Goal: Information Seeking & Learning: Learn about a topic

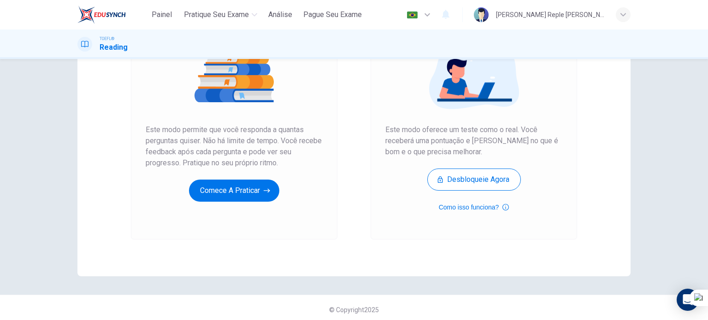
scroll to position [125, 0]
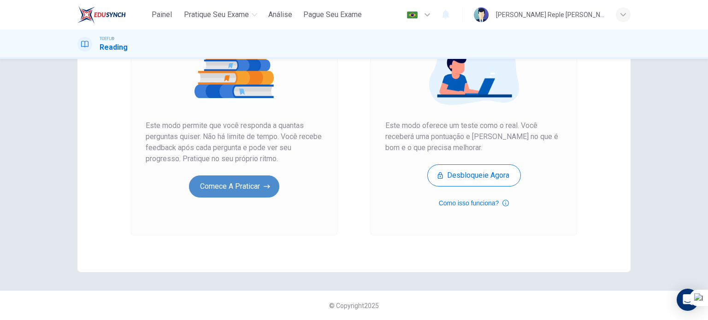
click at [245, 191] on button "Comece a praticar" at bounding box center [234, 187] width 90 height 22
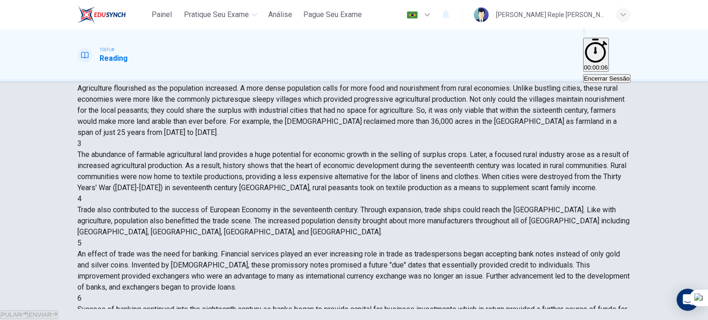
scroll to position [0, 0]
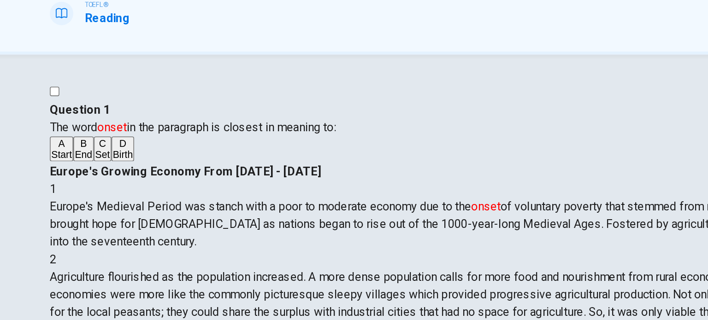
drag, startPoint x: 127, startPoint y: 126, endPoint x: 281, endPoint y: 126, distance: 153.4
click at [257, 126] on span "The word onset in the paragraph is closest in meaning to:" at bounding box center [167, 127] width 180 height 9
drag, startPoint x: 281, startPoint y: 126, endPoint x: 92, endPoint y: 123, distance: 188.5
click at [92, 123] on div "Question 1 The word onset in the paragraph is closest in meaning to: A Start B …" at bounding box center [353, 130] width 553 height 39
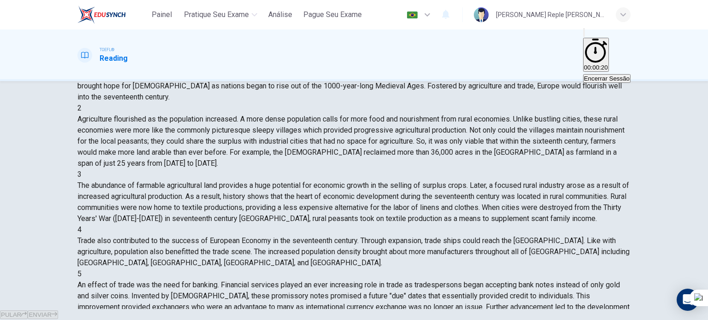
drag, startPoint x: 625, startPoint y: 211, endPoint x: 625, endPoint y: 170, distance: 41.5
click at [625, 170] on div "1 Europe's Medieval Period was stanch with a poor to moderate economy due to th…" at bounding box center [353, 225] width 553 height 332
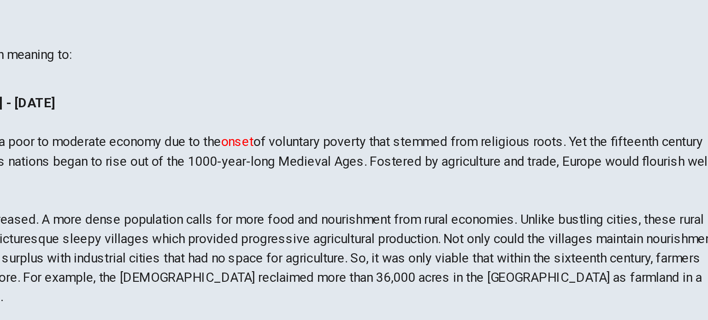
click at [373, 205] on div "2" at bounding box center [353, 210] width 553 height 11
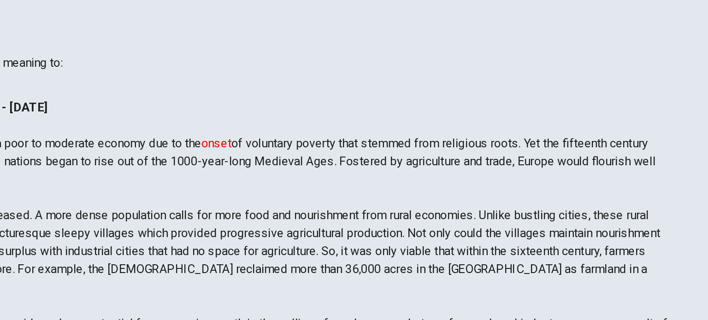
drag, startPoint x: 383, startPoint y: 120, endPoint x: 386, endPoint y: 124, distance: 5.0
click at [386, 160] on div "1 Europe's Medieval Period was stanch with a poor to moderate economy due to th…" at bounding box center [353, 182] width 553 height 44
click at [390, 172] on span "Europe's Medieval Period was stanch with a poor to moderate economy due to the …" at bounding box center [349, 187] width 544 height 31
drag, startPoint x: 385, startPoint y: 124, endPoint x: 395, endPoint y: 149, distance: 26.7
click at [395, 172] on span "Europe's Medieval Period was stanch with a poor to moderate economy due to the …" at bounding box center [349, 187] width 544 height 31
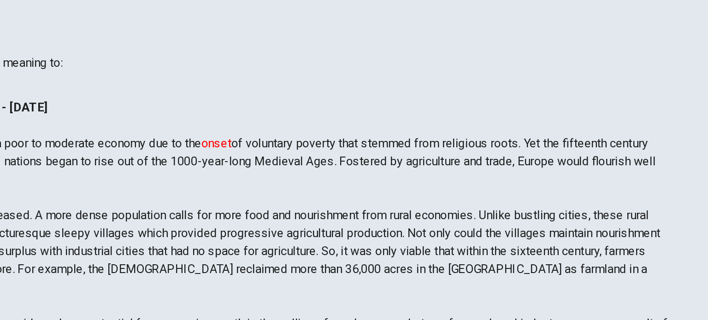
drag, startPoint x: 395, startPoint y: 149, endPoint x: 432, endPoint y: 135, distance: 40.0
click at [432, 172] on span "Europe's Medieval Period was stanch with a poor to moderate economy due to the …" at bounding box center [349, 187] width 544 height 31
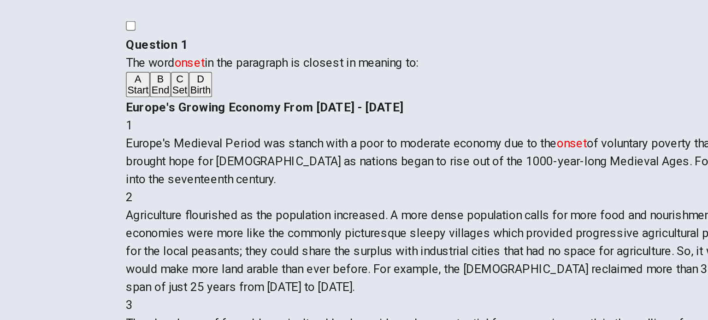
click at [117, 147] on span "Birth" at bounding box center [123, 144] width 12 height 7
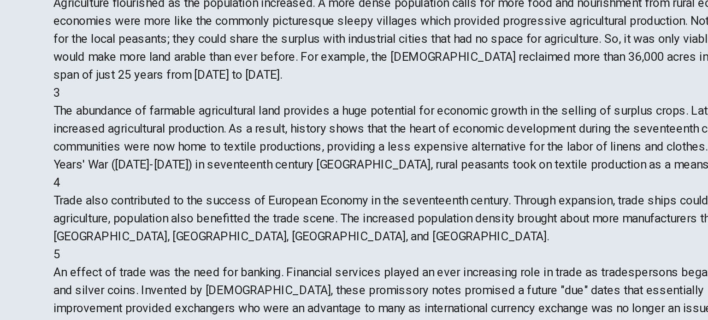
scroll to position [130, 0]
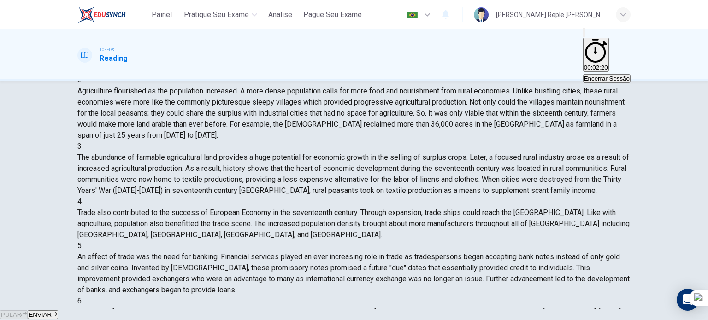
click at [52, 311] on span "ENVIAR" at bounding box center [40, 314] width 23 height 7
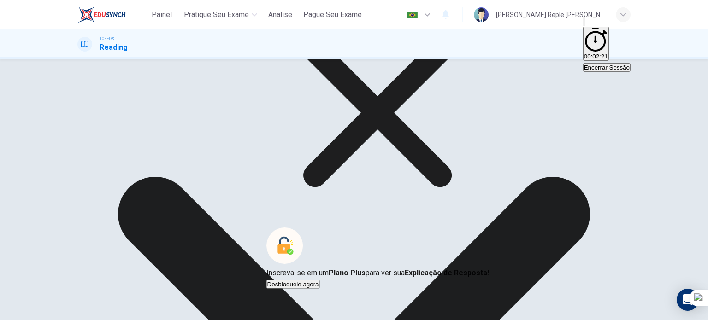
click at [433, 188] on icon at bounding box center [377, 113] width 223 height 223
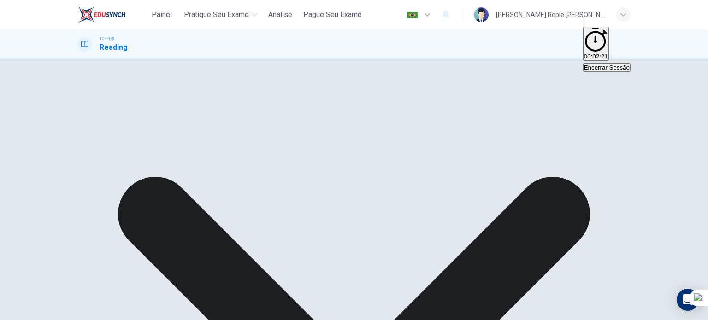
click at [162, 109] on div "Question 1 The word onset in the paragraph is closest in meaning to: A Start B …" at bounding box center [353, 89] width 553 height 39
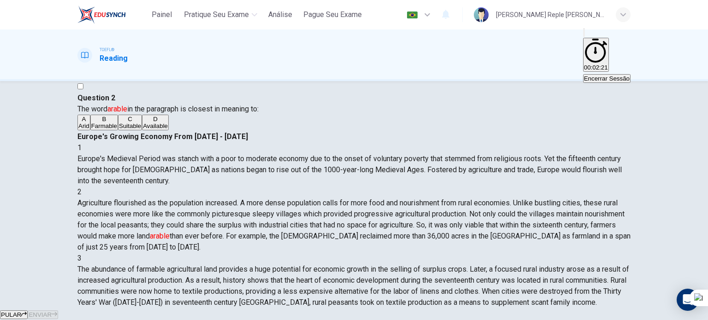
scroll to position [68, 0]
click at [583, 38] on div "Silenciar" at bounding box center [606, 32] width 47 height 11
click at [479, 200] on span "Agriculture flourished as the population increased. A more dense population cal…" at bounding box center [353, 225] width 553 height 53
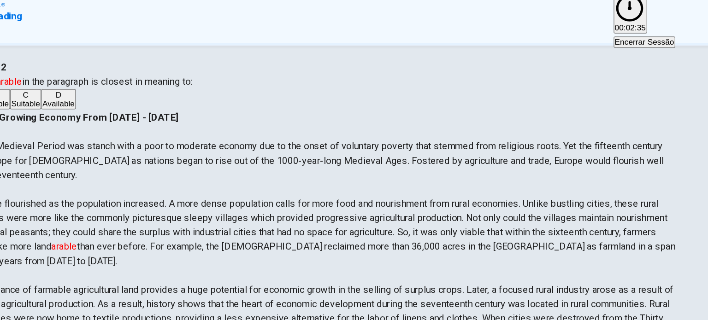
scroll to position [26, 0]
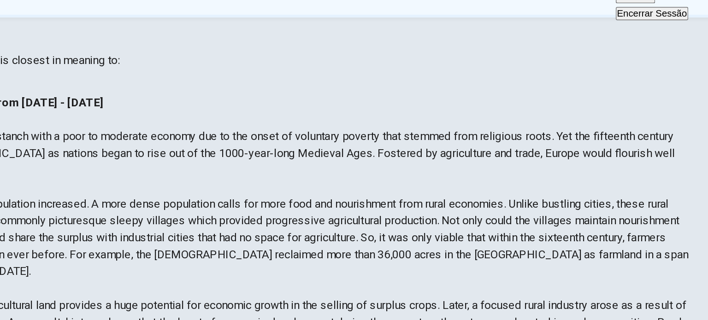
drag, startPoint x: 472, startPoint y: 214, endPoint x: 569, endPoint y: 228, distance: 97.7
click at [569, 228] on span "Agriculture flourished as the population increased. A more dense population cal…" at bounding box center [353, 225] width 553 height 53
drag, startPoint x: 569, startPoint y: 228, endPoint x: 518, endPoint y: 187, distance: 65.2
click at [518, 187] on div "2 Agriculture flourished as the population increased. A more dense population c…" at bounding box center [353, 220] width 553 height 66
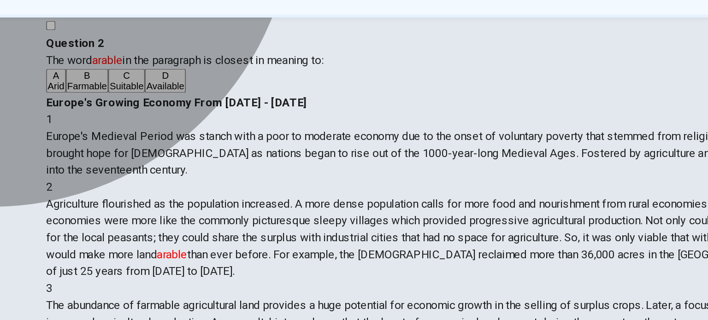
click at [117, 129] on span "Farmable" at bounding box center [104, 126] width 26 height 7
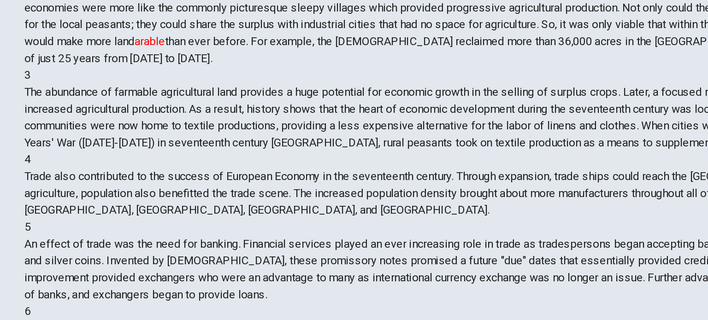
scroll to position [133, 0]
click at [52, 311] on span "ENVIAR" at bounding box center [40, 314] width 23 height 7
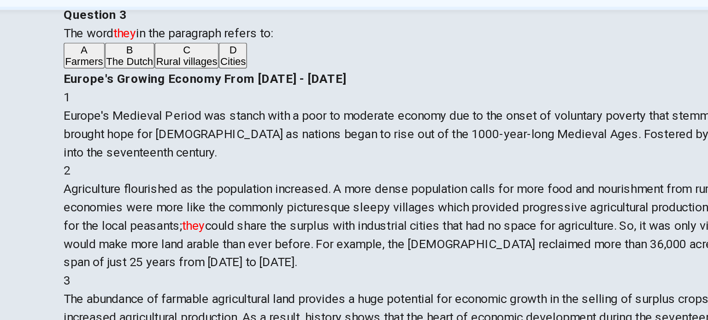
scroll to position [32, 0]
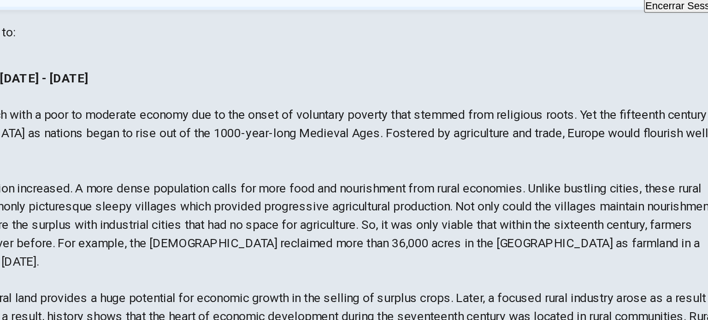
drag, startPoint x: 368, startPoint y: 137, endPoint x: 431, endPoint y: 140, distance: 63.2
click at [431, 184] on span "Agriculture flourished as the population increased. A more dense population cal…" at bounding box center [350, 210] width 547 height 53
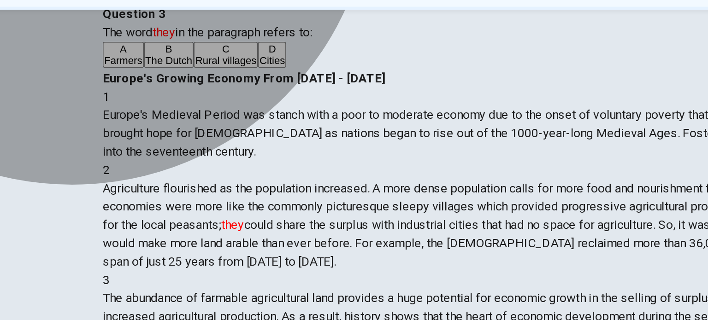
click at [153, 115] on span "Rural villages" at bounding box center [151, 111] width 37 height 7
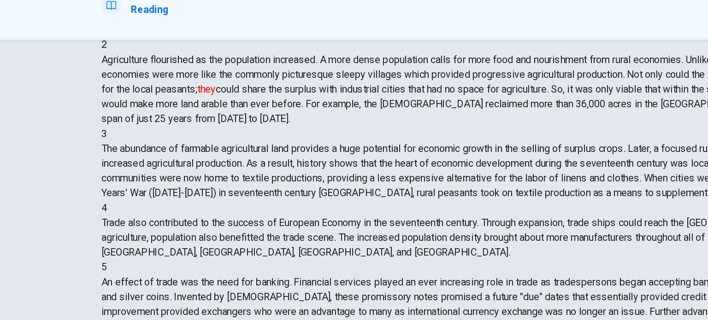
scroll to position [125, 0]
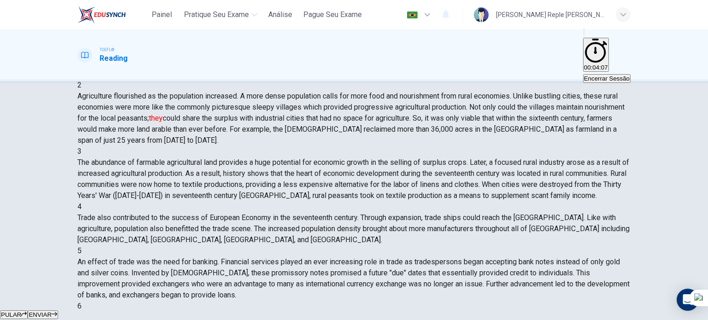
click at [57, 311] on icon "button" at bounding box center [55, 314] width 6 height 6
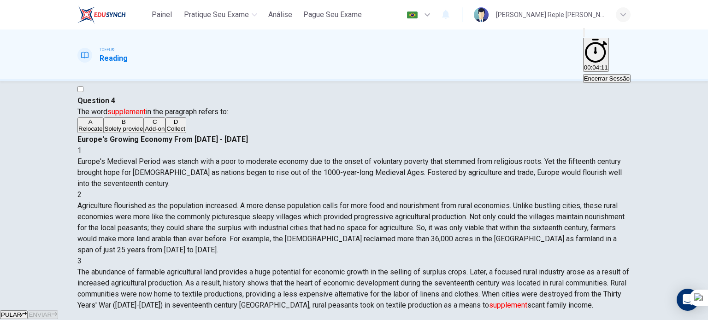
scroll to position [167, 0]
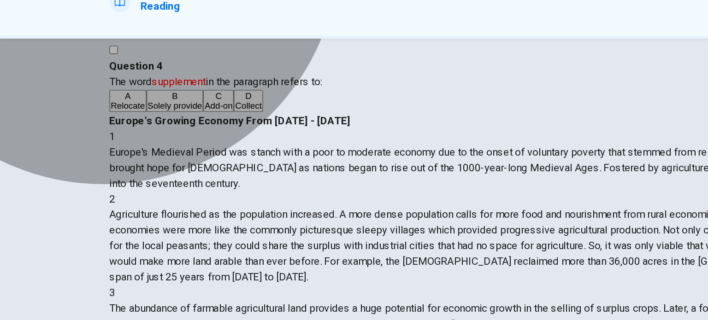
click at [165, 133] on button "C Add-on" at bounding box center [155, 125] width 22 height 16
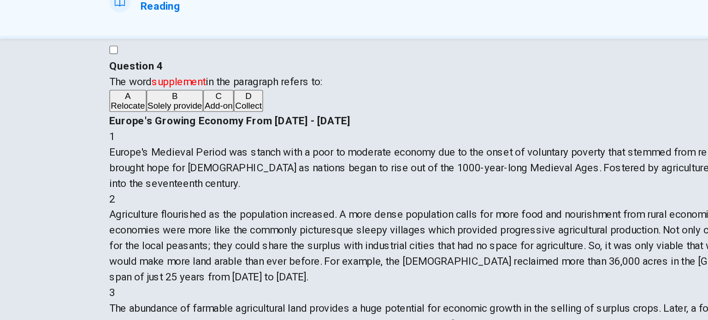
scroll to position [133, 0]
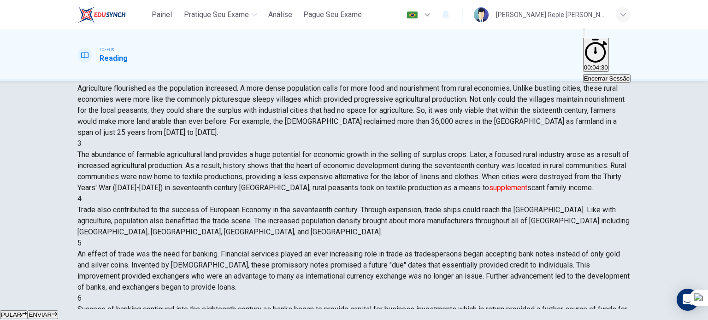
click at [58, 311] on button "ENVIAR" at bounding box center [43, 315] width 30 height 9
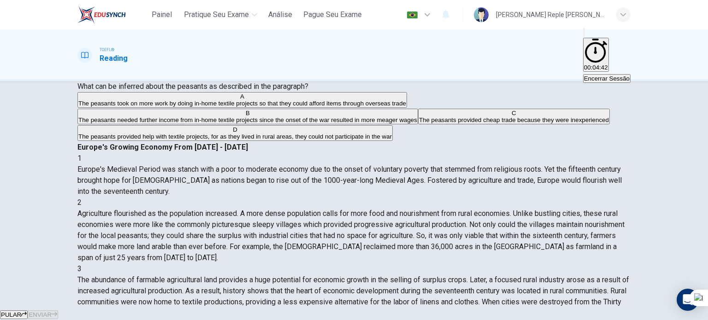
scroll to position [39, 0]
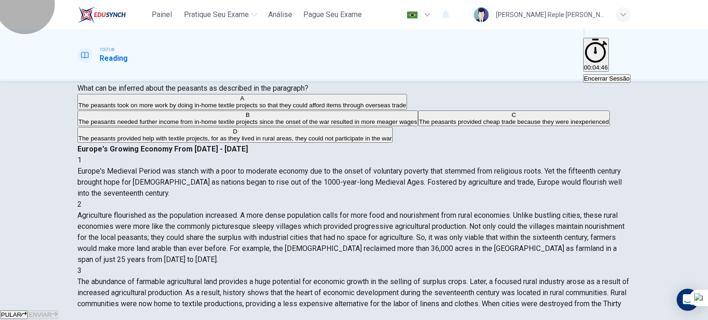
click at [583, 39] on button "00:04:46" at bounding box center [596, 55] width 26 height 34
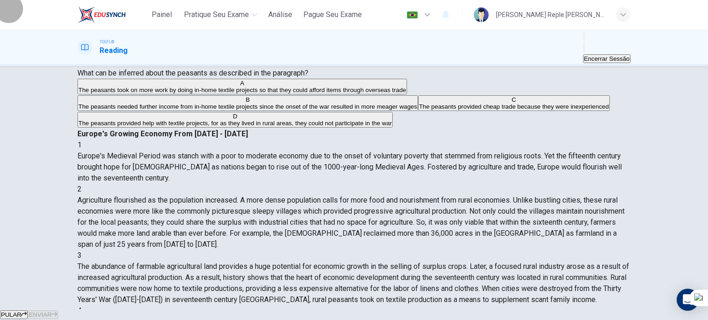
click at [584, 50] on icon "Mostrar" at bounding box center [589, 55] width 10 height 11
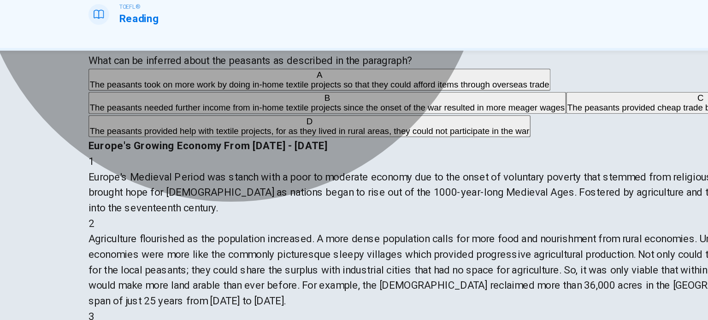
click at [273, 142] on span "The peasants provided help with textile projects, for as they lived in rural ar…" at bounding box center [234, 138] width 313 height 7
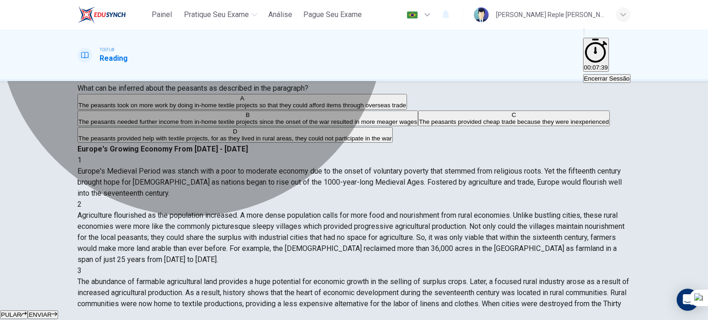
click at [286, 125] on span "The peasants needed further income from in-home textile projects since the onse…" at bounding box center [247, 121] width 339 height 7
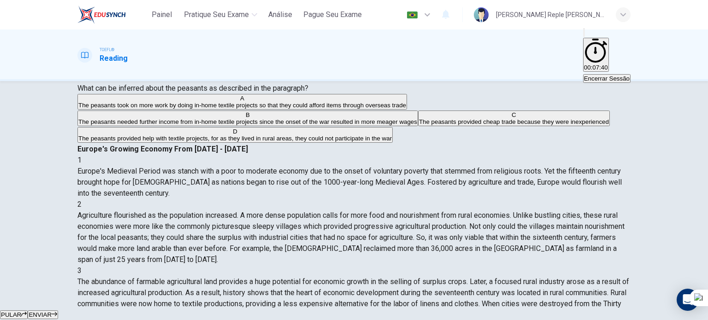
click at [58, 311] on button "ENVIAR" at bounding box center [43, 315] width 30 height 9
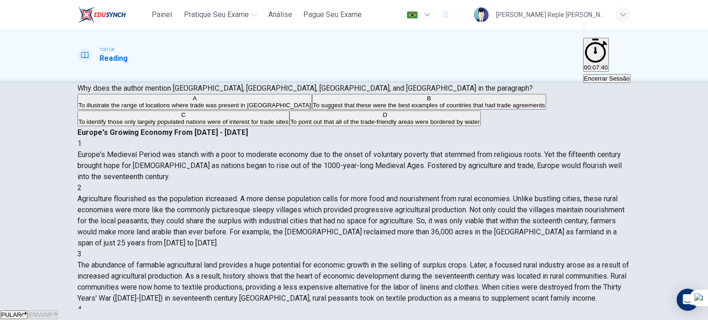
scroll to position [180, 0]
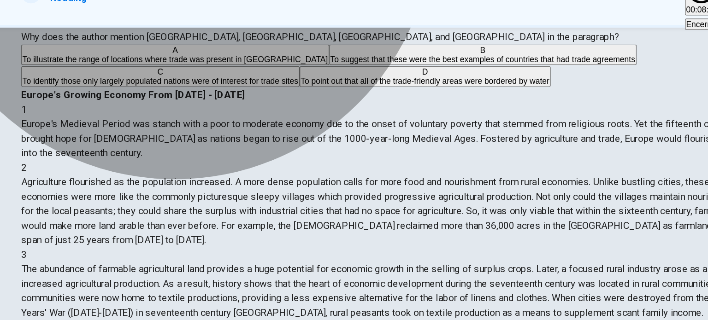
click at [288, 110] on button "A To illustrate the range of locations where trade was present in Europe" at bounding box center [194, 102] width 235 height 16
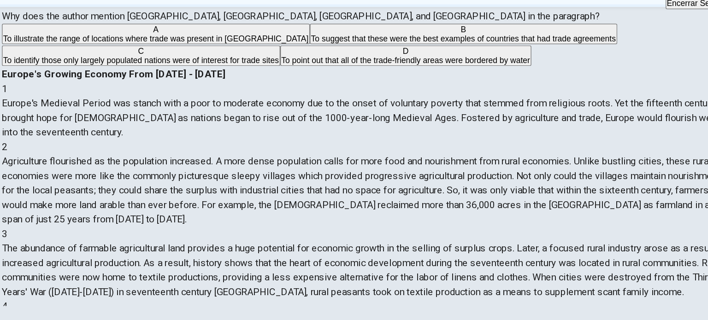
click at [52, 311] on span "ENVIAR" at bounding box center [40, 314] width 23 height 7
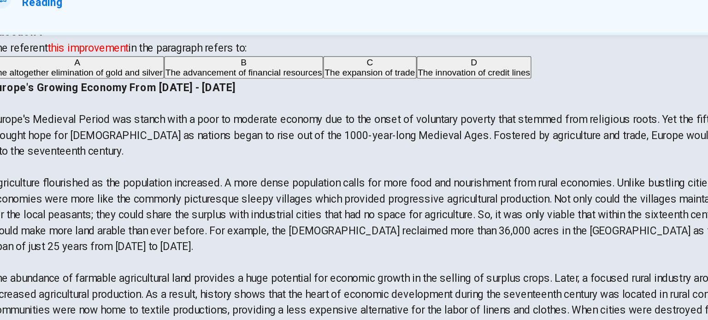
scroll to position [38, 0]
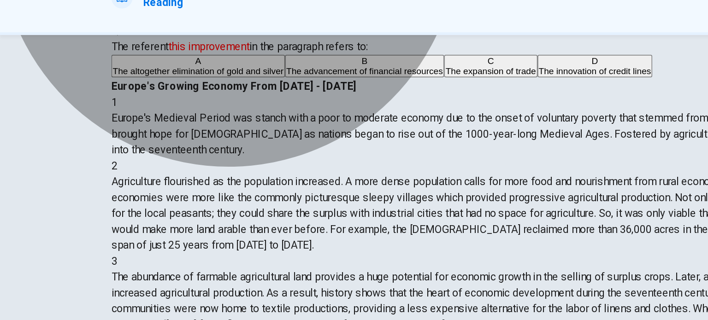
click at [253, 111] on button "B The advancement of financial resources" at bounding box center [253, 103] width 111 height 16
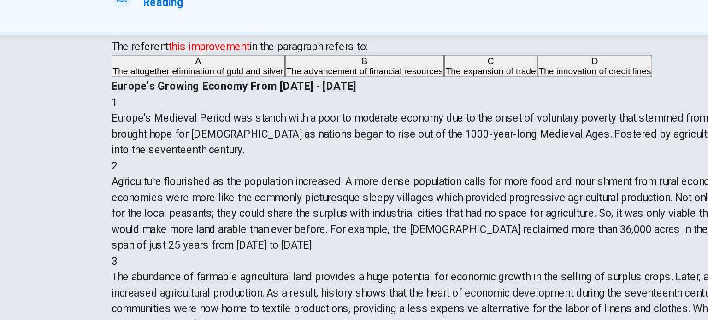
scroll to position [66, 0]
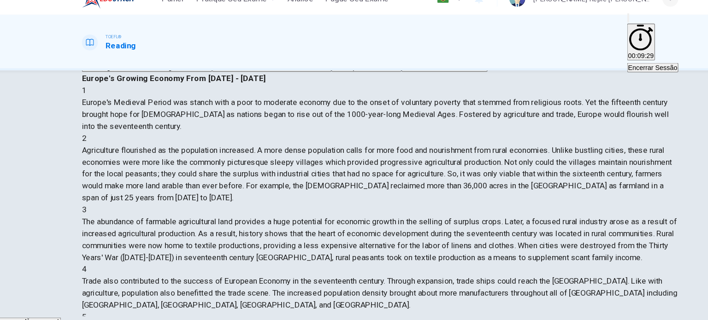
click at [374, 82] on button "D The innovation of credit lines" at bounding box center [414, 75] width 80 height 16
click at [58, 311] on button "ENVIAR" at bounding box center [43, 315] width 30 height 9
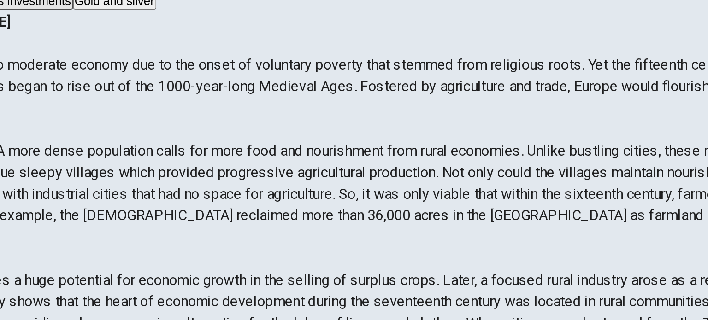
scroll to position [41, 0]
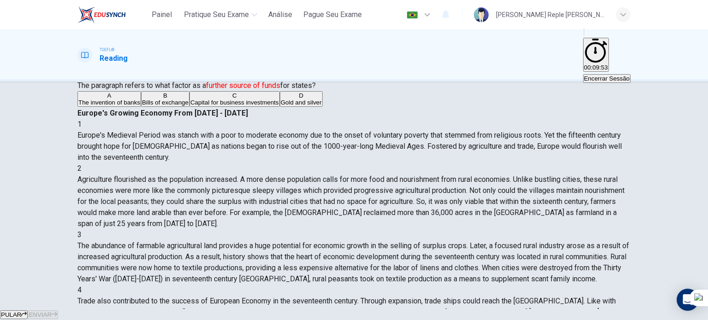
click at [251, 107] on button "C Capital for business investments" at bounding box center [234, 99] width 90 height 16
click at [381, 309] on div "PULAR ENVIAR" at bounding box center [354, 314] width 708 height 11
click at [58, 311] on button "ENVIAR" at bounding box center [43, 315] width 30 height 9
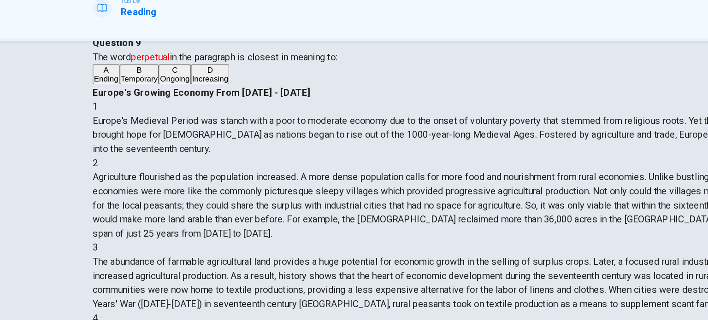
scroll to position [34, 0]
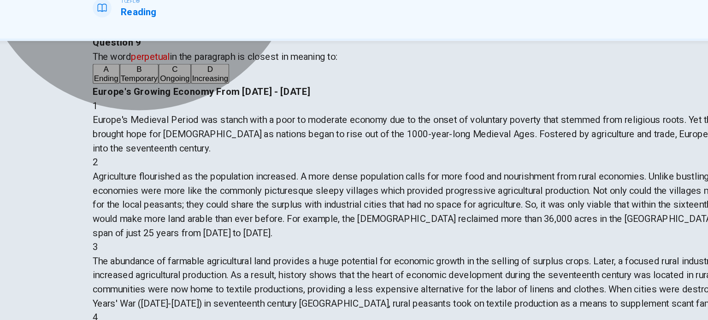
click at [154, 115] on button "C Ongoing" at bounding box center [141, 107] width 25 height 16
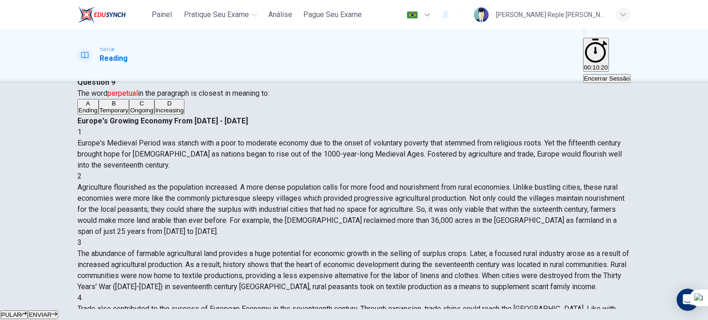
click at [58, 311] on button "ENVIAR" at bounding box center [43, 315] width 30 height 9
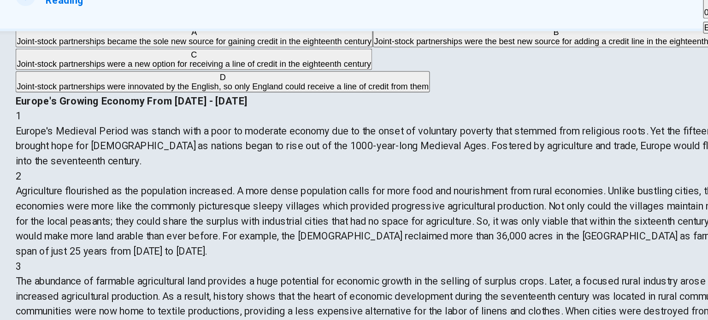
scroll to position [47, 0]
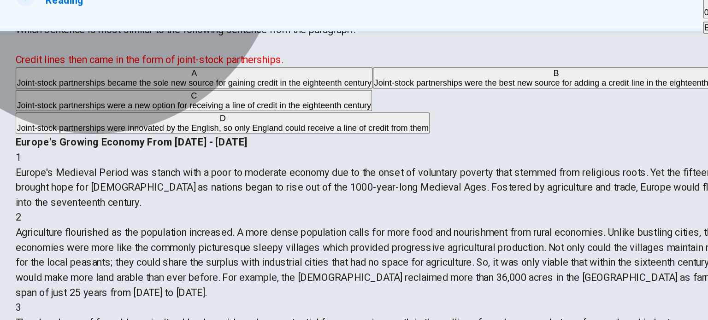
click at [229, 139] on span "Joint-stock partnerships were a new option for receiving a line of credit in th…" at bounding box center [208, 135] width 260 height 7
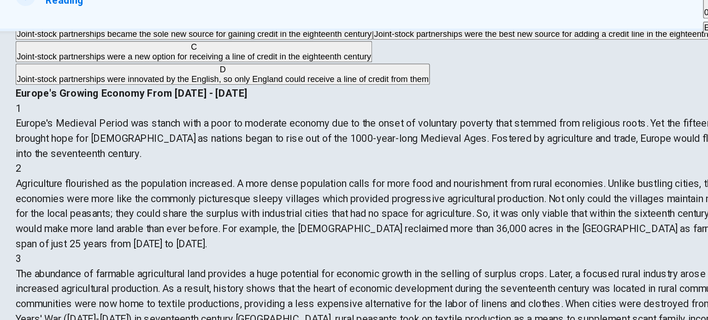
scroll to position [89, 0]
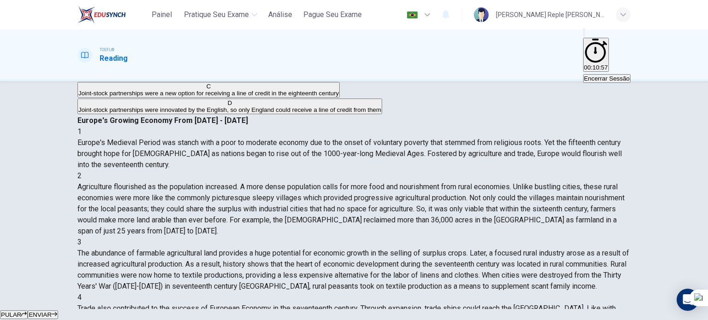
click at [58, 311] on button "ENVIAR" at bounding box center [43, 315] width 30 height 9
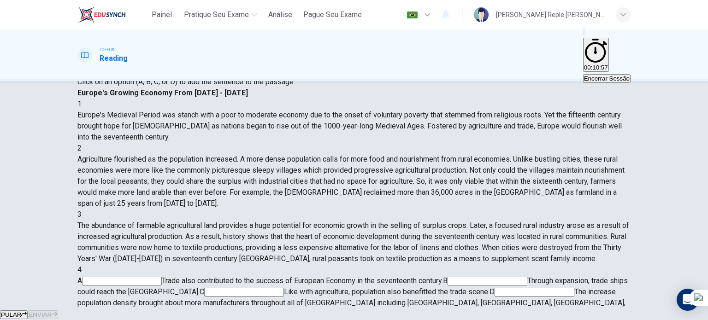
scroll to position [193, 0]
drag, startPoint x: 467, startPoint y: 294, endPoint x: 353, endPoint y: 208, distance: 143.0
click at [353, 208] on div "Painel Pratique seu exame Análise Pague Seu Exame Português pt ​ Lucca Soares R…" at bounding box center [354, 160] width 708 height 320
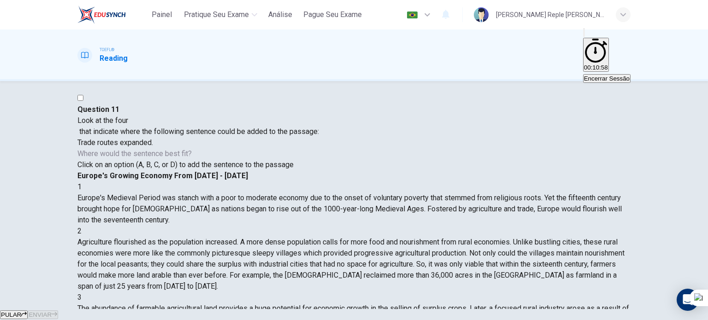
scroll to position [8, 0]
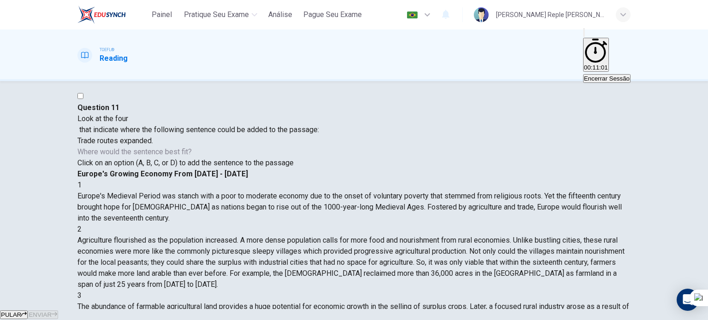
click at [194, 156] on span "Where would the sentence best fit?" at bounding box center [135, 151] width 116 height 9
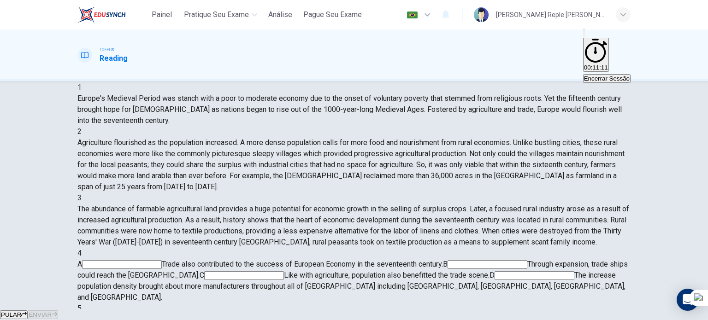
scroll to position [0, 0]
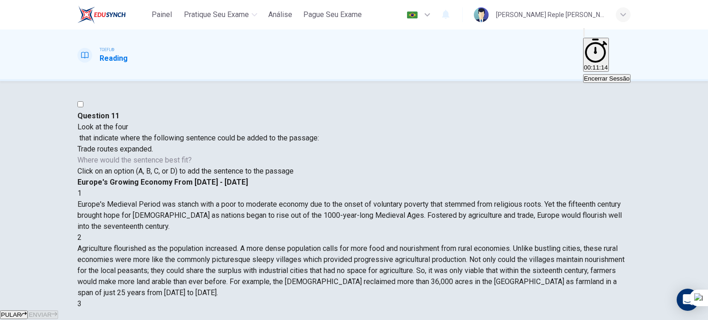
click at [153, 133] on div at bounding box center [197, 133] width 241 height 0
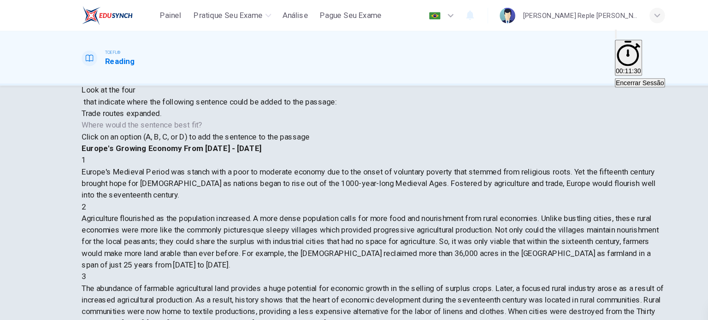
scroll to position [23, 0]
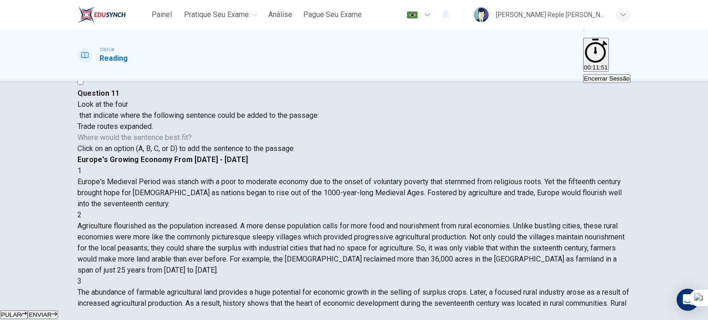
click at [58, 311] on button "ENVIAR" at bounding box center [43, 315] width 30 height 9
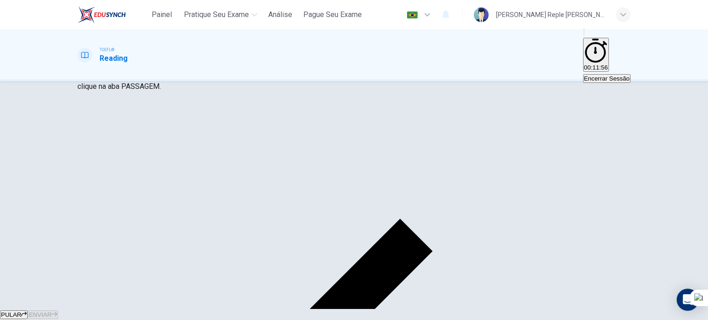
scroll to position [0, 0]
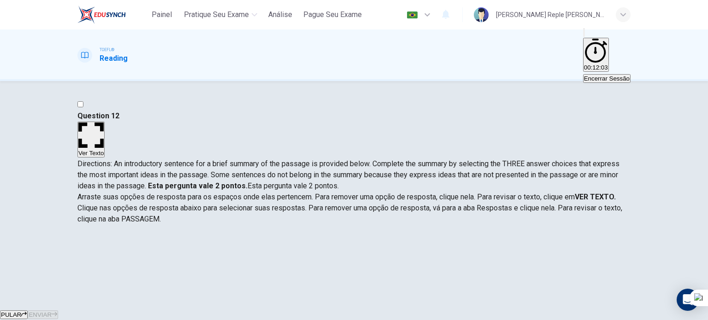
click at [105, 122] on button "Ver Texto" at bounding box center [90, 139] width 27 height 35
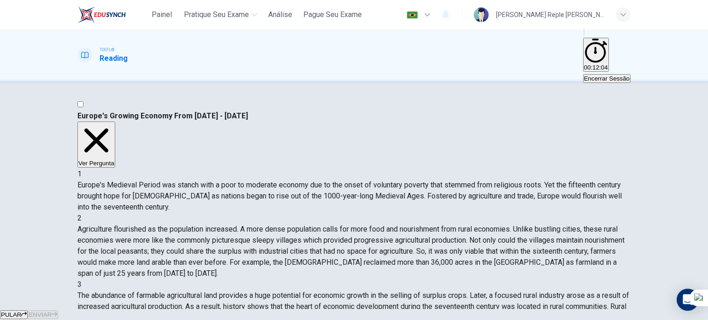
click at [115, 122] on button "Ver Pergunta" at bounding box center [96, 145] width 38 height 46
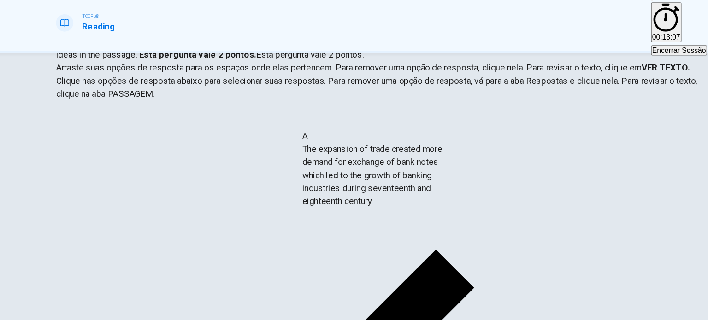
drag, startPoint x: 165, startPoint y: 189, endPoint x: 365, endPoint y: 203, distance: 200.4
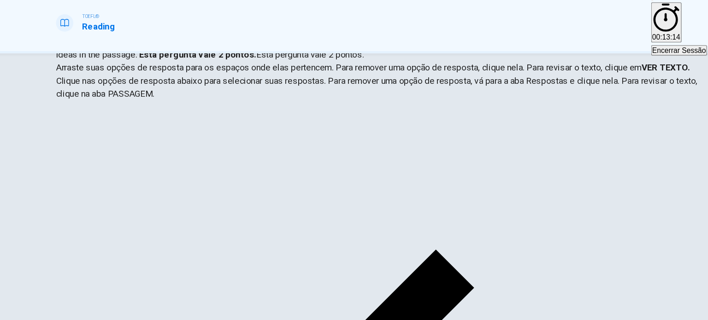
scroll to position [11, 0]
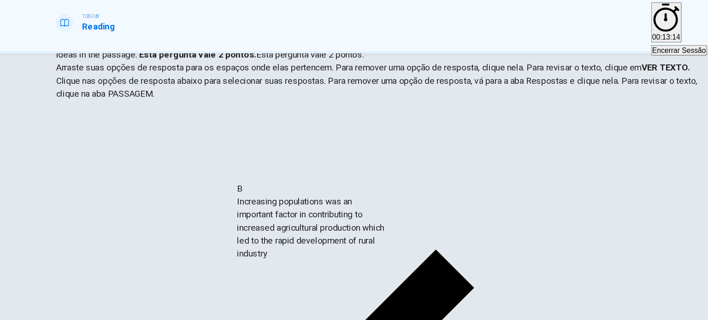
drag, startPoint x: 161, startPoint y: 171, endPoint x: 347, endPoint y: 249, distance: 201.8
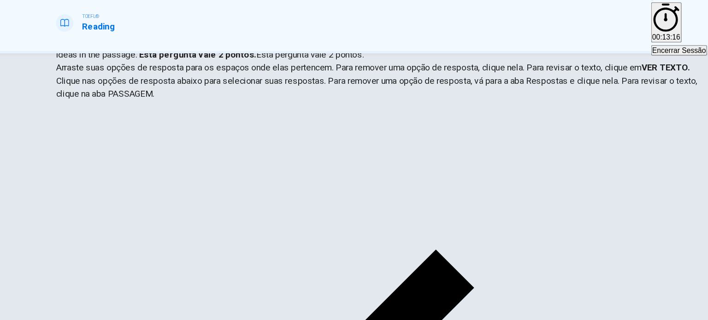
drag, startPoint x: 347, startPoint y: 249, endPoint x: 339, endPoint y: 208, distance: 41.8
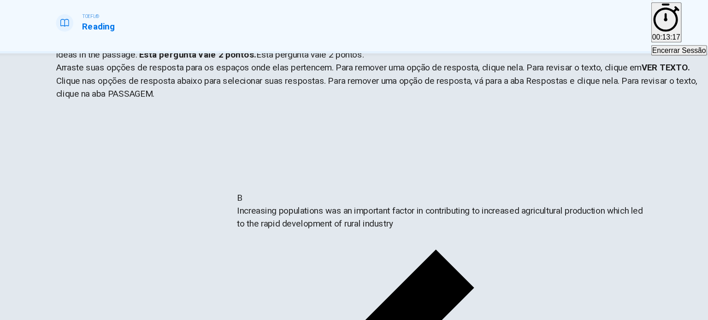
drag, startPoint x: 339, startPoint y: 208, endPoint x: 325, endPoint y: 209, distance: 13.9
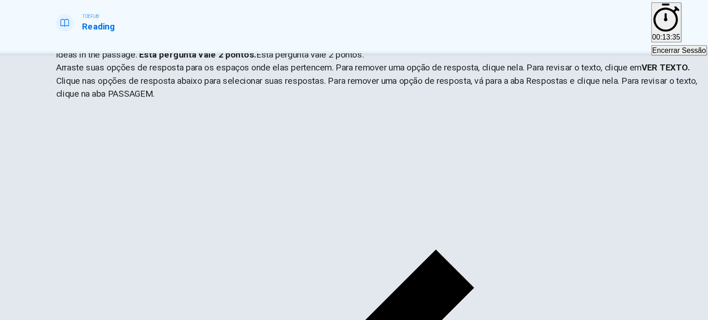
scroll to position [62, 0]
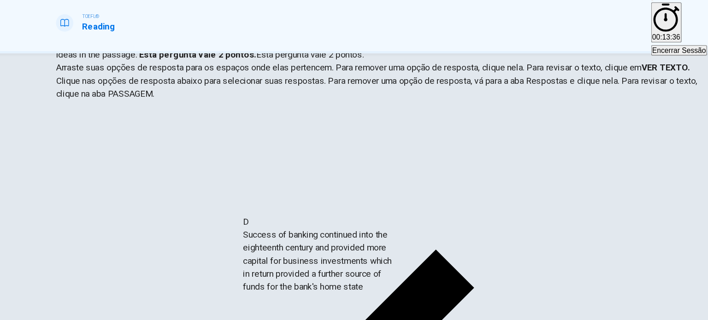
drag, startPoint x: 173, startPoint y: 198, endPoint x: 384, endPoint y: 270, distance: 222.5
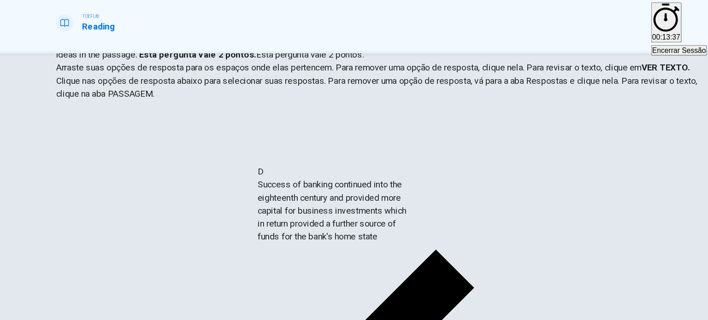
scroll to position [2, 0]
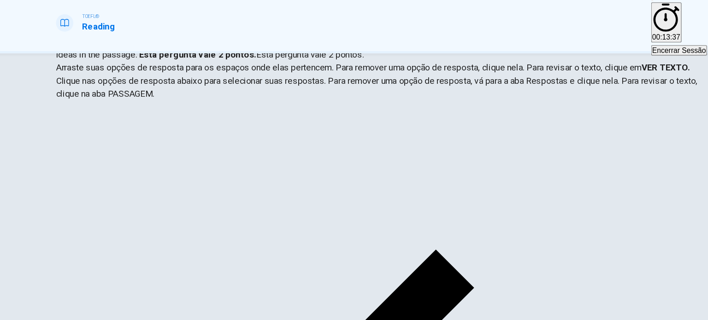
click at [58, 311] on button "ENVIAR" at bounding box center [43, 315] width 30 height 9
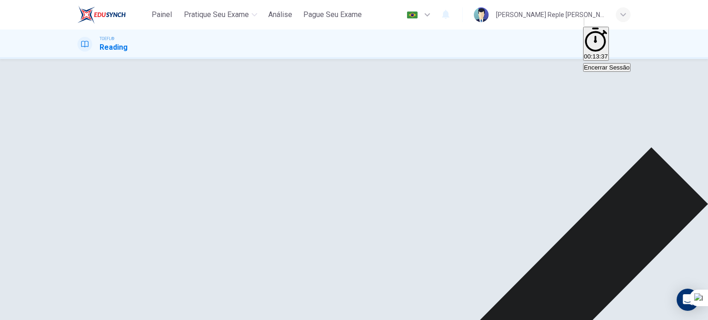
scroll to position [0, 0]
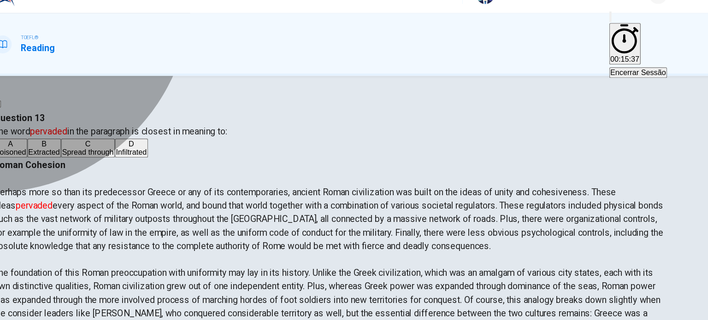
click at [170, 148] on button "C Spread through" at bounding box center [155, 141] width 44 height 16
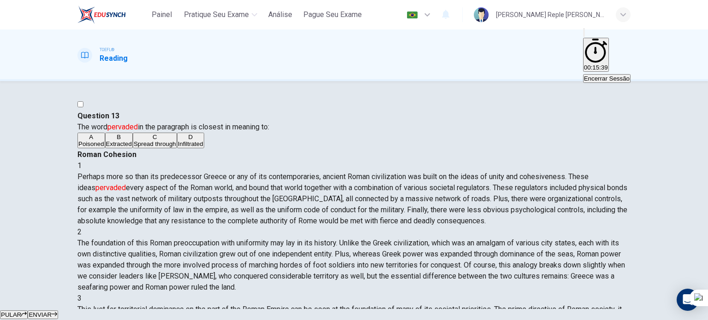
click at [58, 311] on button "ENVIAR" at bounding box center [43, 315] width 30 height 9
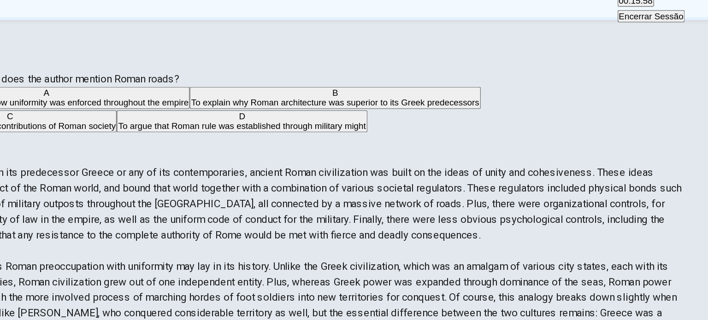
scroll to position [9, 0]
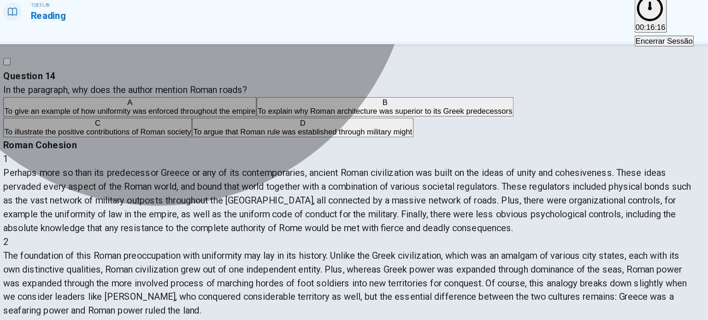
click at [296, 155] on span "To argue that Roman rule was established through military might" at bounding box center [316, 151] width 175 height 7
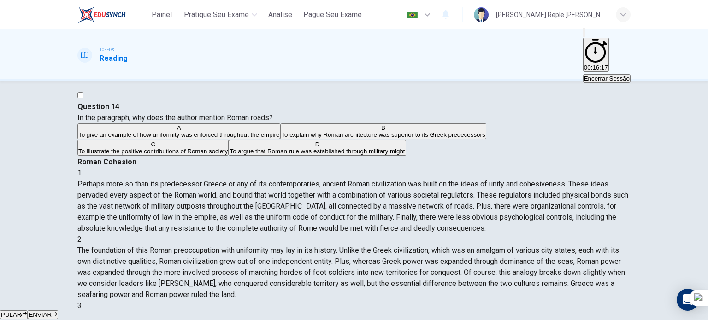
click at [52, 311] on span "ENVIAR" at bounding box center [40, 314] width 23 height 7
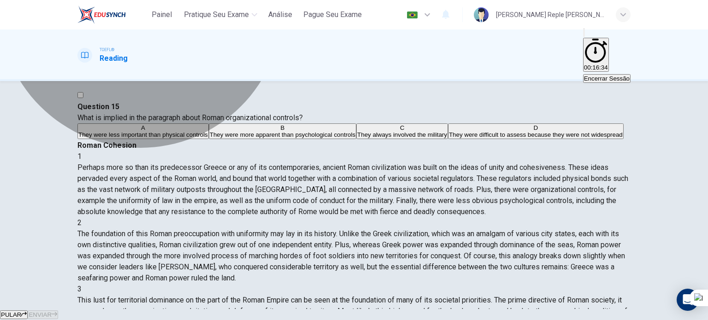
click at [235, 138] on span "They were more apparent than psychological controls" at bounding box center [283, 134] width 146 height 7
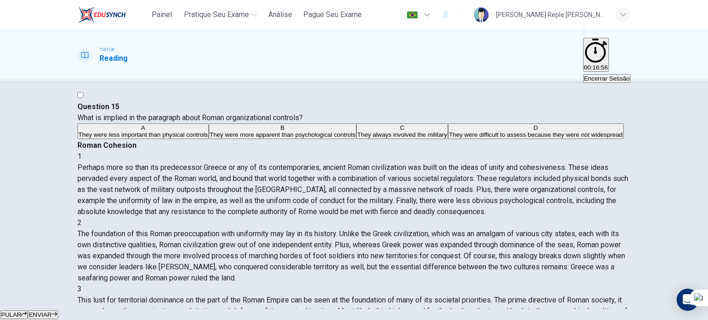
click at [52, 311] on span "ENVIAR" at bounding box center [40, 314] width 23 height 7
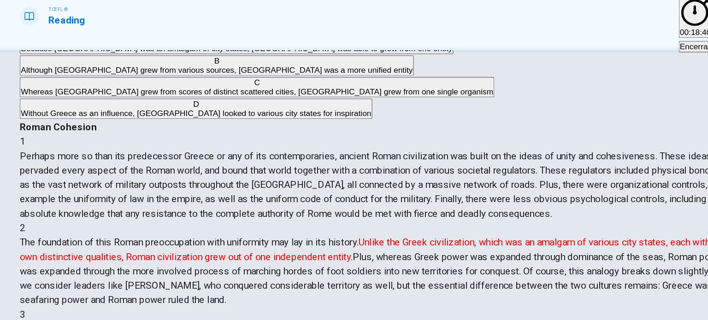
scroll to position [76, 0]
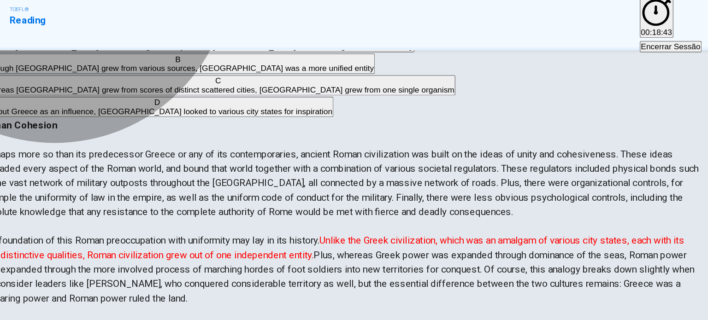
click at [228, 99] on span "Although Rome grew from various sources, Greece was a more unified entity" at bounding box center [228, 95] width 300 height 7
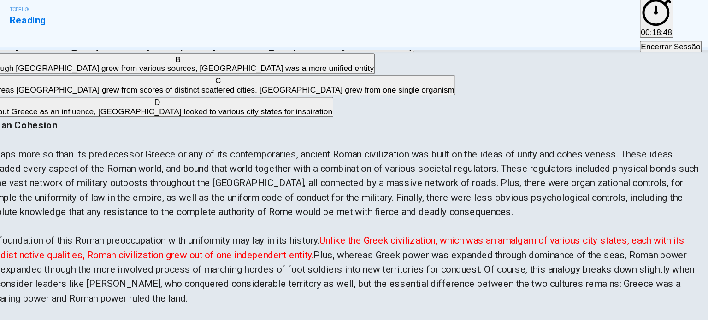
scroll to position [0, 0]
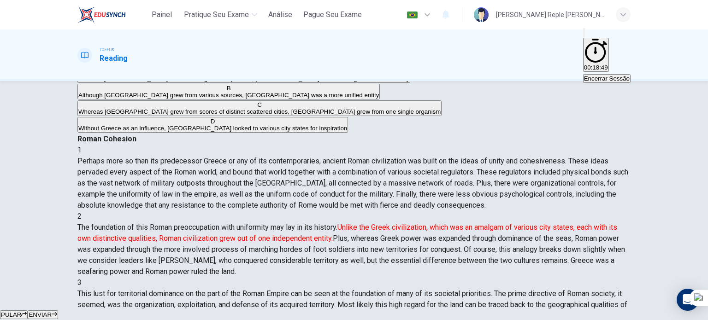
click at [52, 311] on span "ENVIAR" at bounding box center [40, 314] width 23 height 7
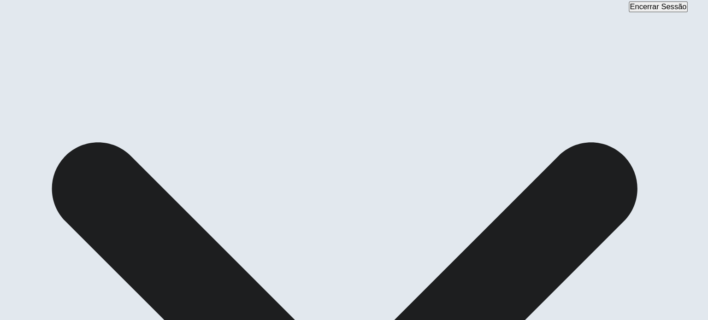
click at [275, 112] on div "A Because Greece was an amalgam of city states, Rome was able to grow from one …" at bounding box center [353, 78] width 553 height 66
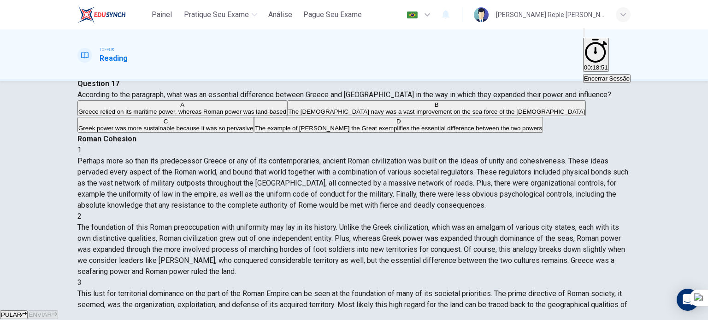
scroll to position [89, 0]
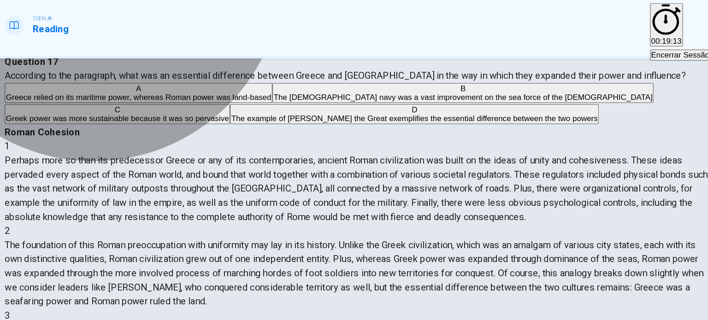
click at [241, 115] on span "Greece relied on its maritime power, whereas Roman power was land-based" at bounding box center [182, 111] width 208 height 7
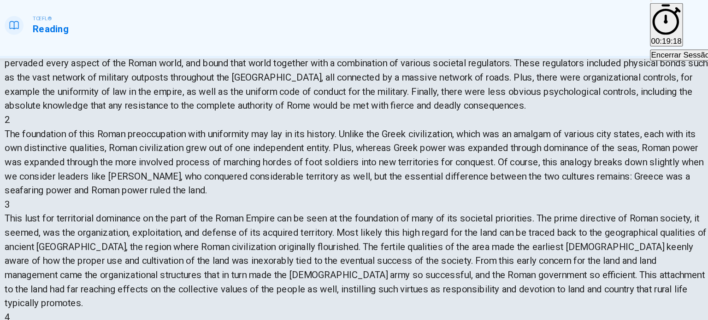
scroll to position [115, 0]
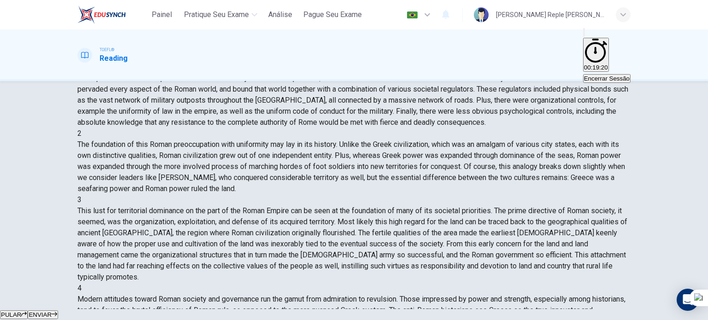
click at [58, 311] on button "ENVIAR" at bounding box center [43, 315] width 30 height 9
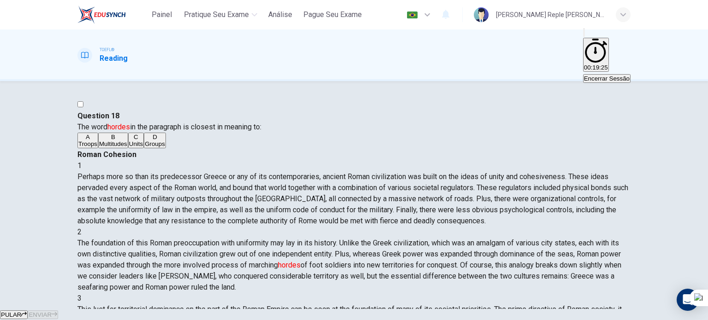
scroll to position [97, 0]
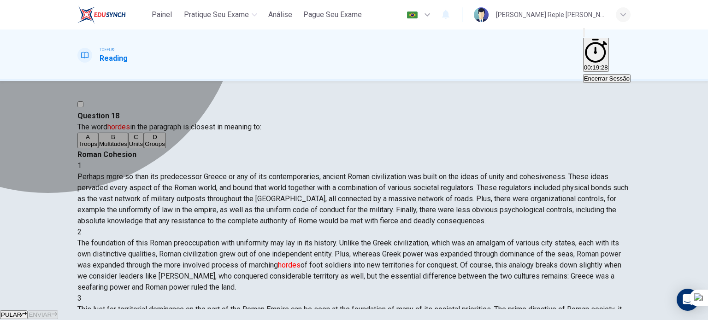
click at [98, 145] on button "A Troops" at bounding box center [87, 141] width 21 height 16
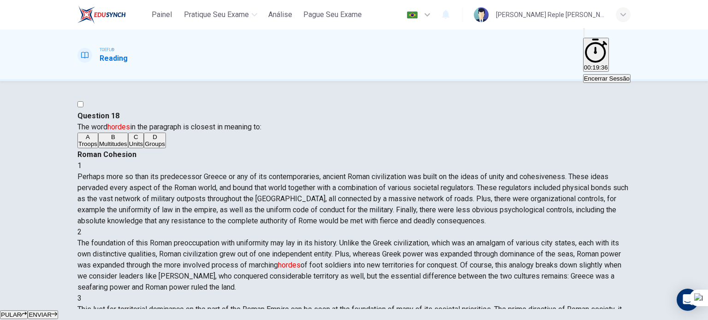
click at [58, 311] on button "ENVIAR" at bounding box center [43, 315] width 30 height 9
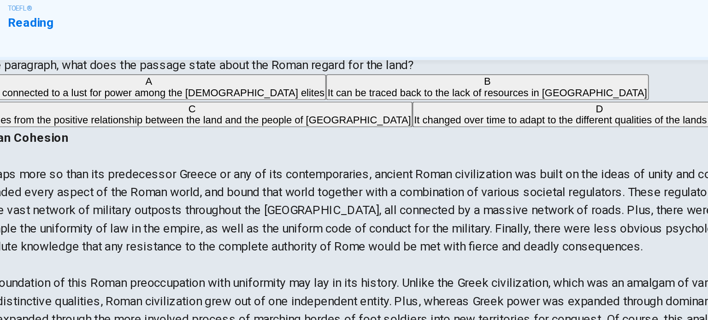
scroll to position [42, 0]
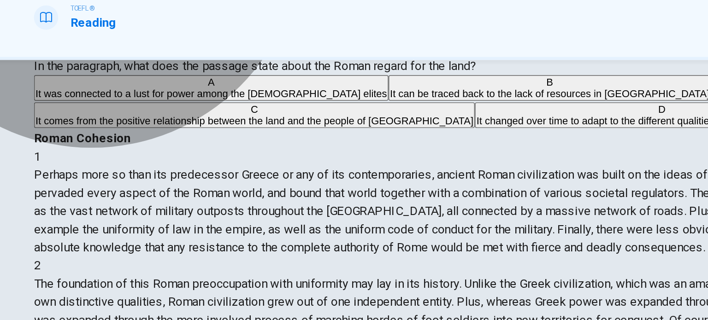
click at [294, 105] on span "It can be traced back to the lack of resources in Latium" at bounding box center [391, 101] width 194 height 7
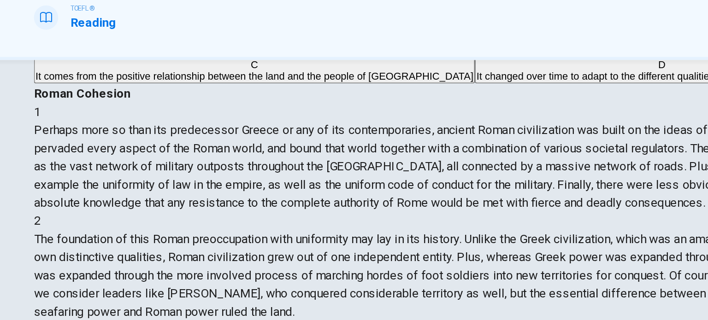
scroll to position [71, 0]
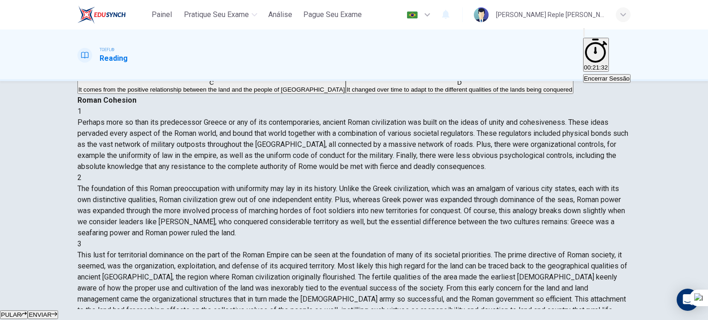
click at [52, 311] on span "ENVIAR" at bounding box center [40, 314] width 23 height 7
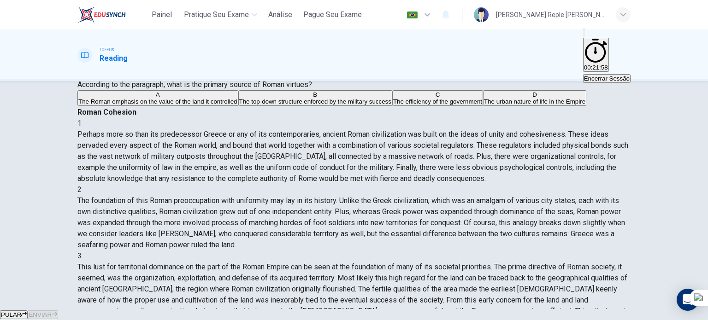
scroll to position [209, 0]
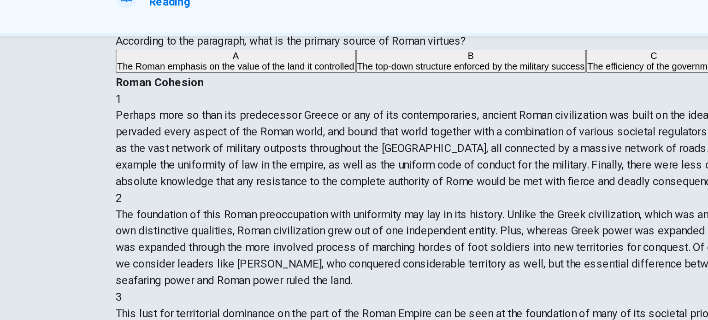
click at [301, 106] on button "B The top-down structure enforced by the military success" at bounding box center [315, 98] width 154 height 16
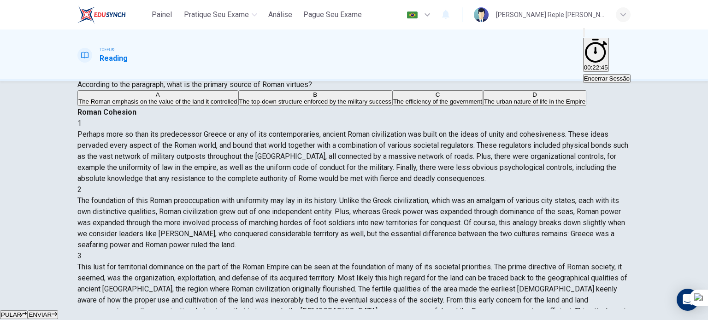
click at [58, 311] on button "ENVIAR" at bounding box center [43, 315] width 30 height 9
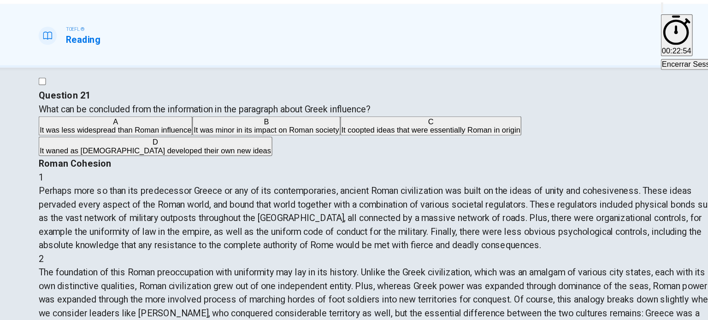
scroll to position [388, 0]
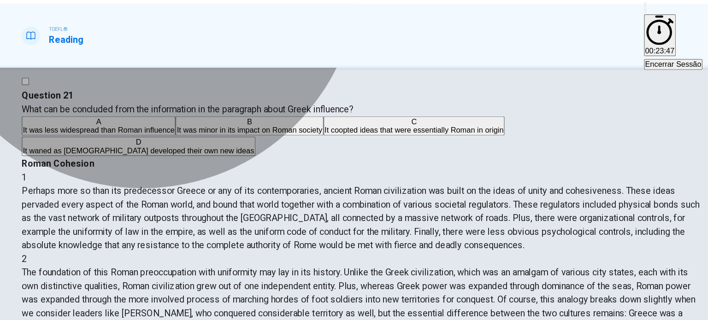
click at [269, 136] on button "B It was minor in its impact on Roman society" at bounding box center [262, 129] width 120 height 16
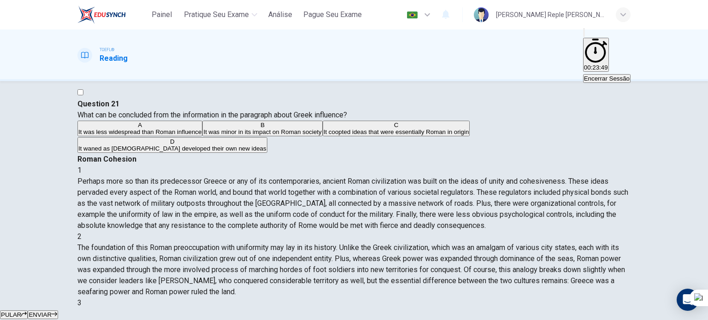
click at [52, 311] on span "ENVIAR" at bounding box center [40, 314] width 23 height 7
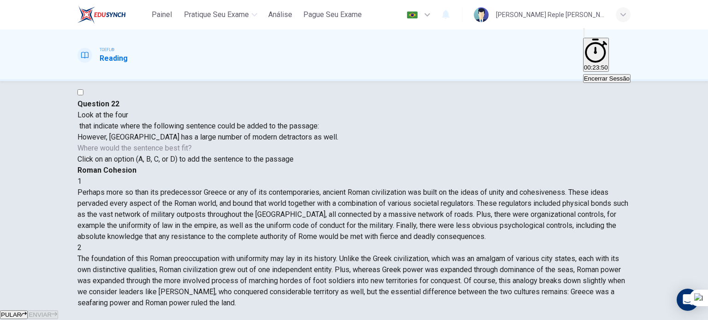
scroll to position [393, 0]
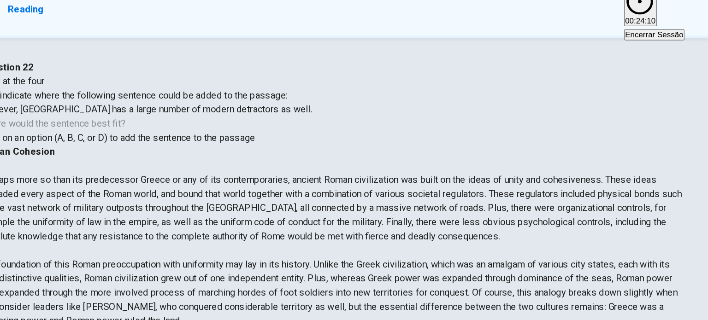
click at [58, 311] on button "ENVIAR" at bounding box center [43, 315] width 30 height 9
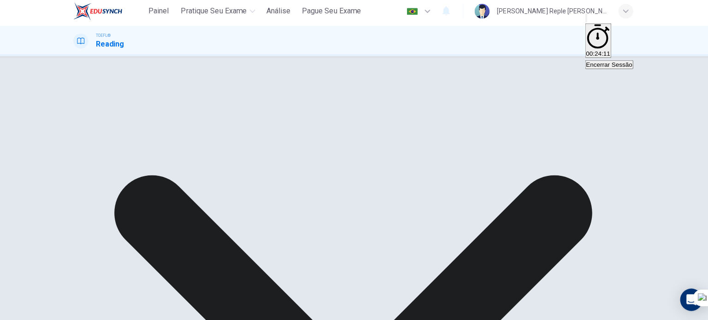
scroll to position [0, 0]
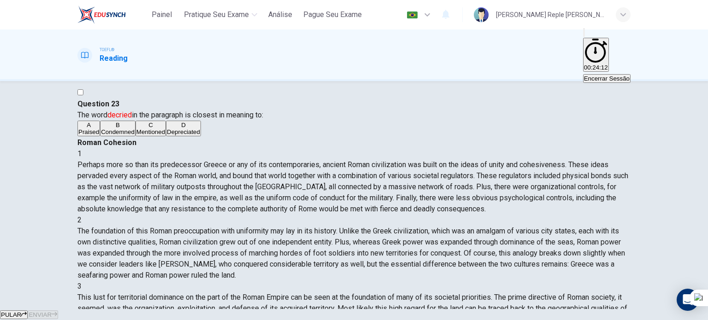
scroll to position [170, 0]
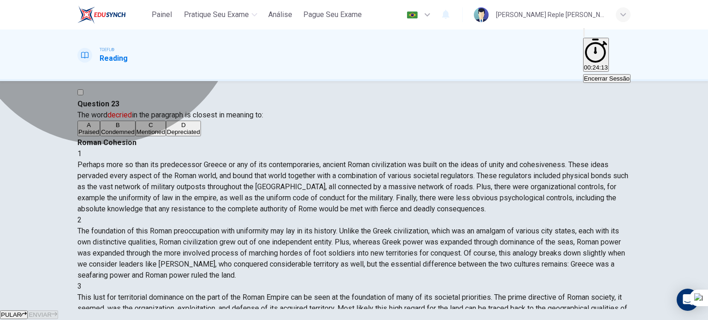
click at [166, 136] on button "C Mentioned" at bounding box center [150, 129] width 30 height 16
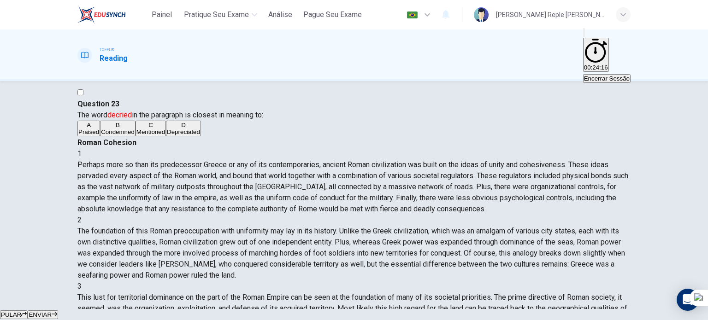
scroll to position [352, 0]
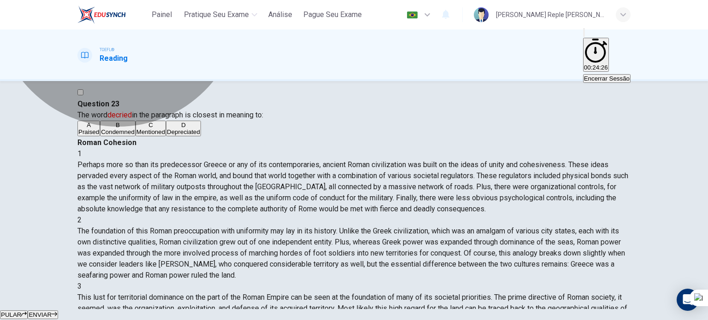
click at [135, 136] on button "B Condemned" at bounding box center [117, 129] width 35 height 16
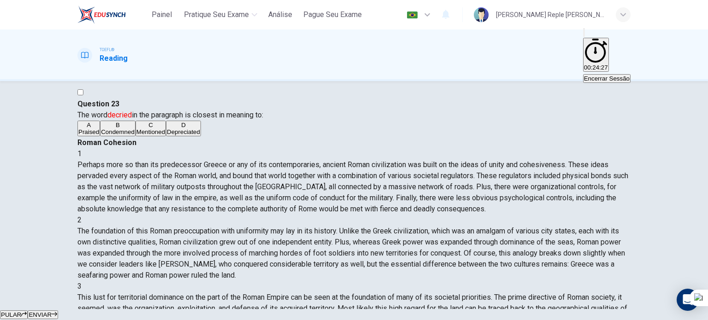
click at [52, 311] on span "ENVIAR" at bounding box center [40, 314] width 23 height 7
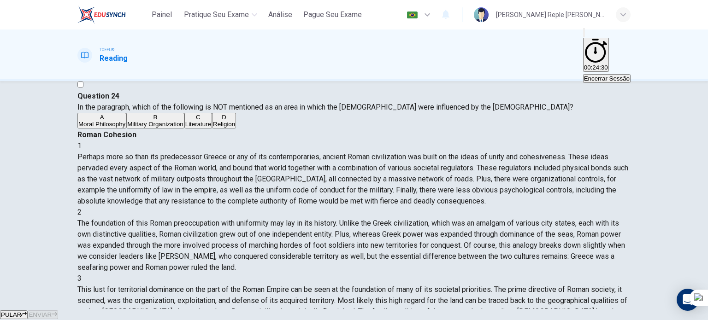
scroll to position [18, 0]
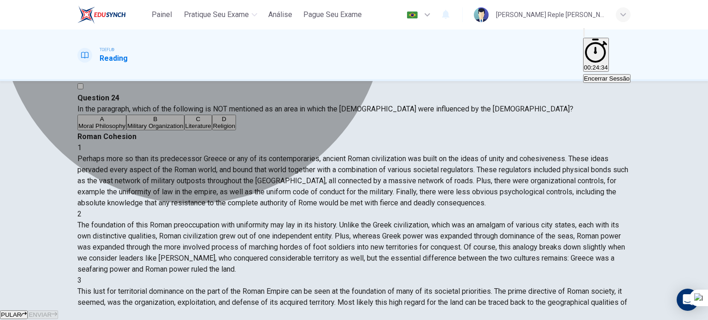
click at [212, 130] on button "C Literature" at bounding box center [198, 123] width 28 height 16
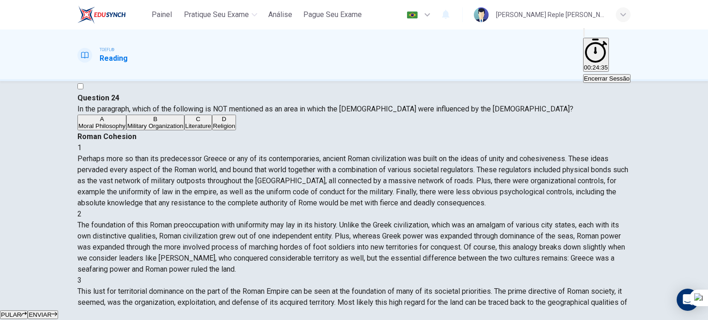
click at [250, 131] on div "Question 24 In the paragraph, which of the following is NOT mentioned as an are…" at bounding box center [353, 112] width 553 height 39
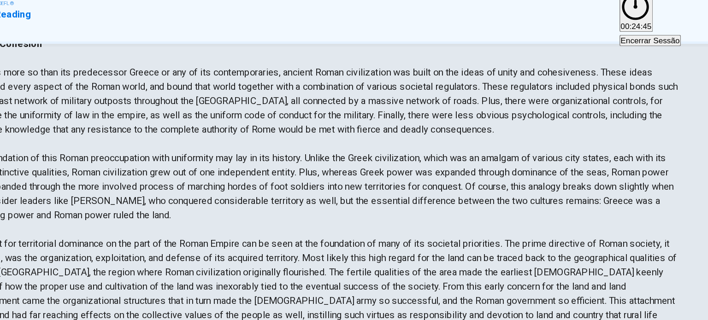
scroll to position [74, 0]
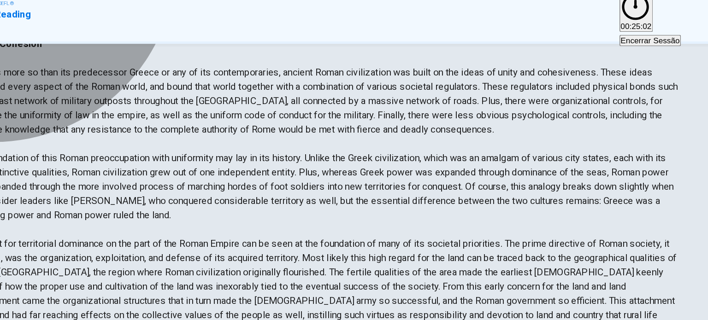
click at [184, 75] on button "B Military Organization" at bounding box center [155, 67] width 58 height 16
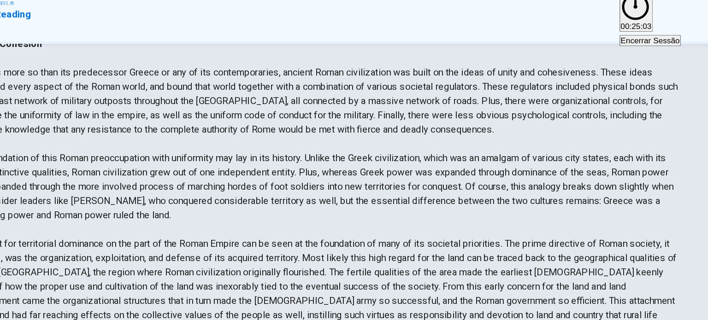
click at [58, 311] on button "ENVIAR" at bounding box center [43, 315] width 30 height 9
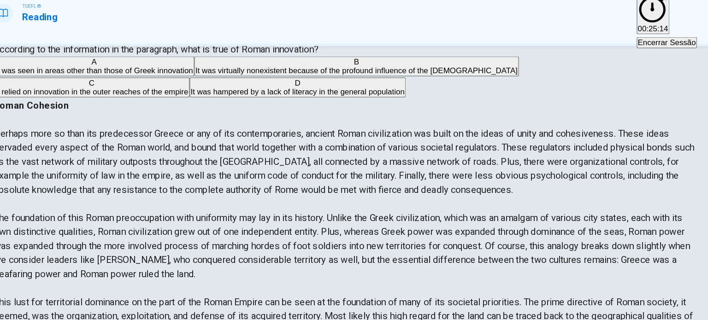
scroll to position [44, 0]
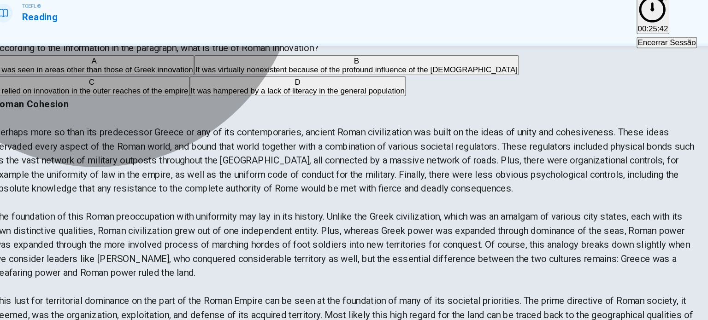
click at [235, 104] on button "A It was seen in areas other than those of Greek innovation" at bounding box center [156, 96] width 158 height 16
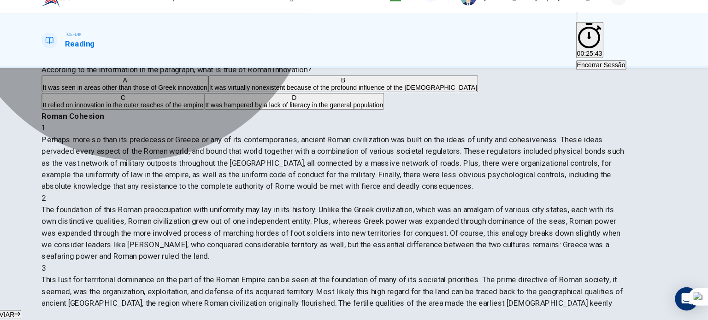
click at [231, 121] on button "C It relied on innovation in the outer reaches of the empire" at bounding box center [154, 113] width 154 height 16
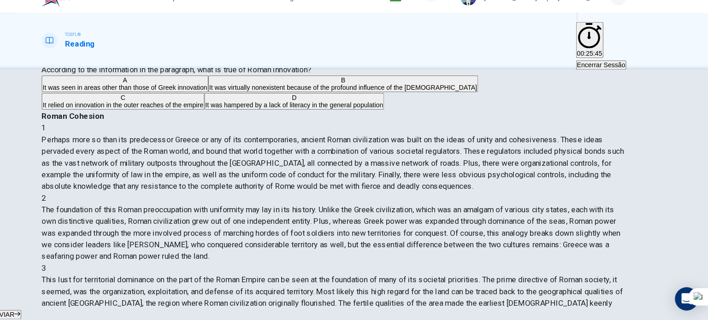
click at [52, 311] on span "ENVIAR" at bounding box center [40, 314] width 23 height 7
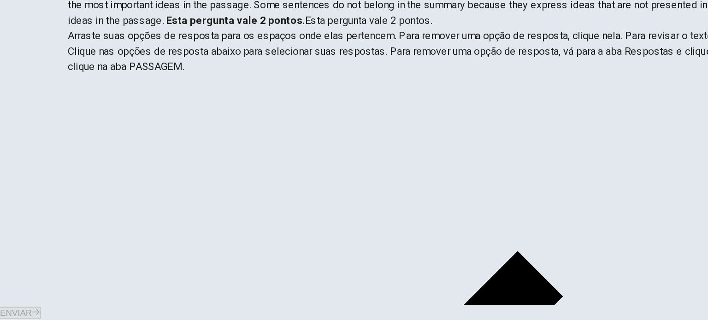
scroll to position [85, 0]
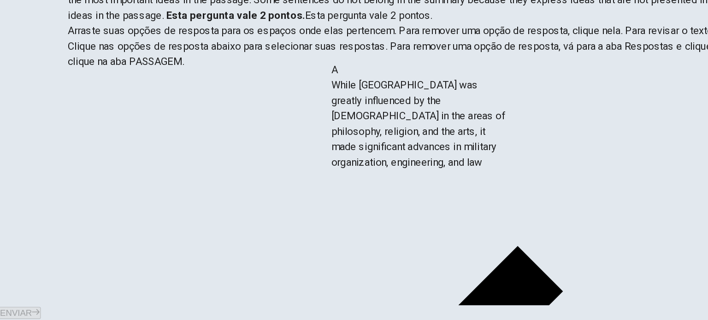
drag, startPoint x: 135, startPoint y: 201, endPoint x: 311, endPoint y: 186, distance: 176.2
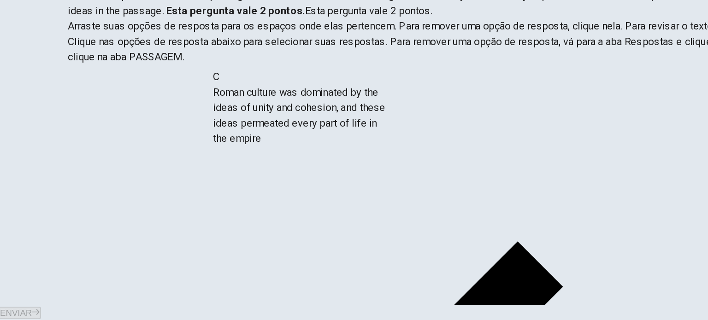
scroll to position [106, 0]
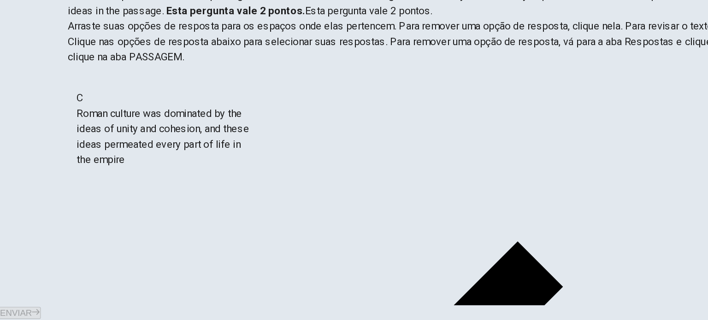
drag, startPoint x: 153, startPoint y: 180, endPoint x: 149, endPoint y: 219, distance: 39.4
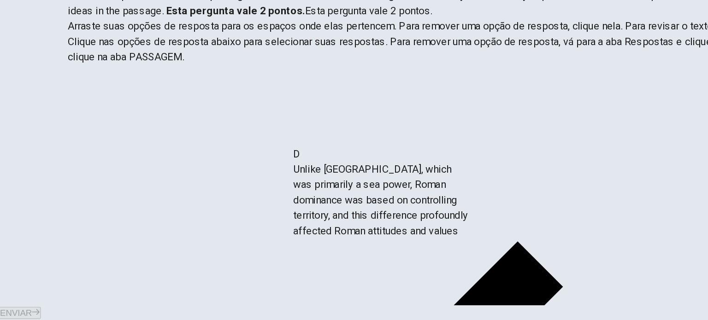
drag, startPoint x: 184, startPoint y: 236, endPoint x: 334, endPoint y: 234, distance: 149.3
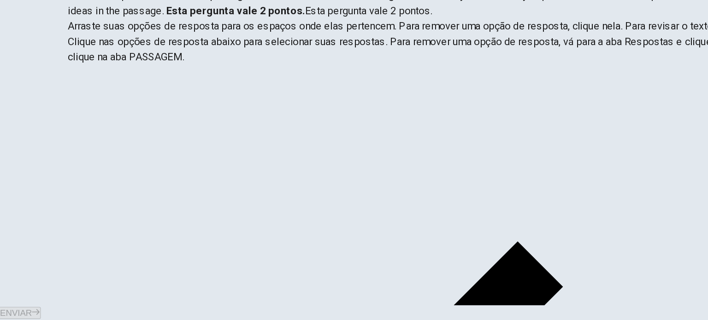
scroll to position [171, 0]
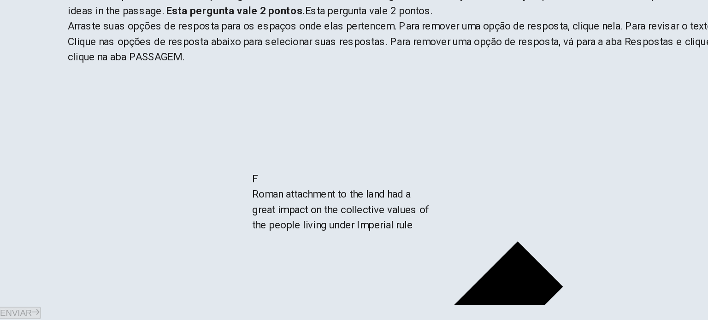
drag, startPoint x: 184, startPoint y: 274, endPoint x: 332, endPoint y: 254, distance: 149.2
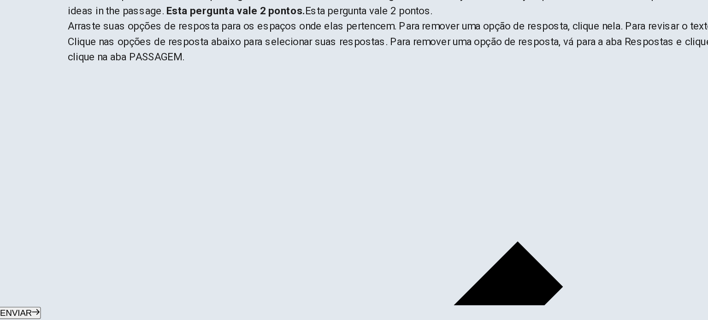
scroll to position [105, 0]
click at [52, 311] on span "ENVIAR" at bounding box center [40, 314] width 23 height 7
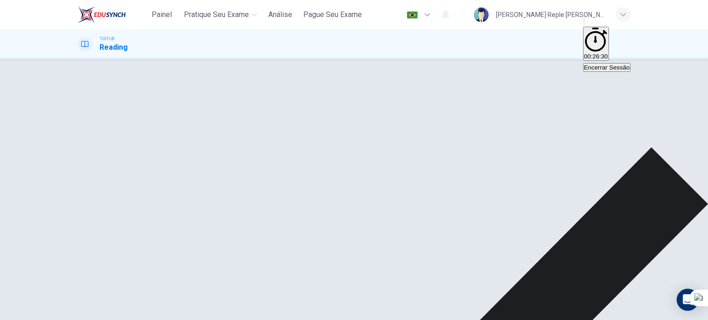
scroll to position [4, 0]
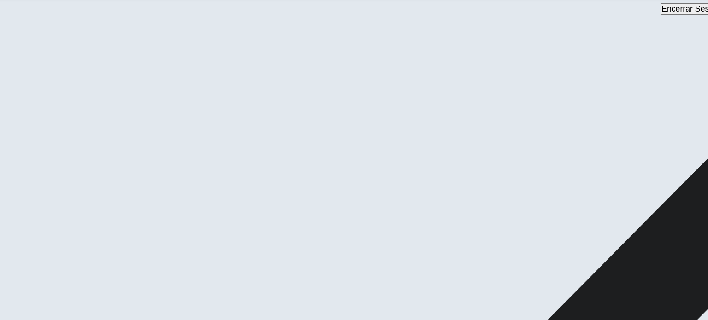
drag, startPoint x: 347, startPoint y: 247, endPoint x: 347, endPoint y: 260, distance: 13.4
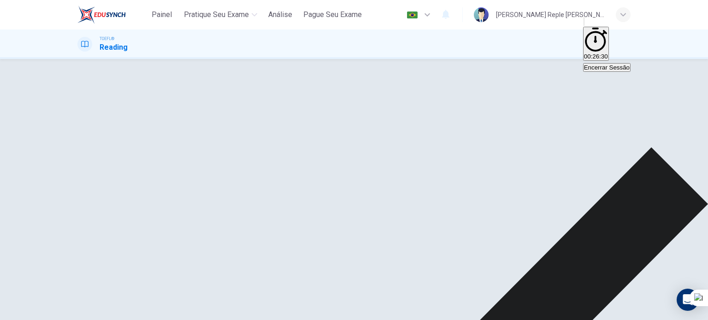
scroll to position [10, 0]
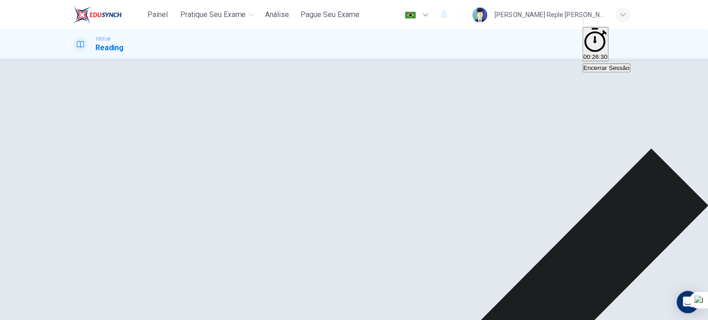
scroll to position [0, 0]
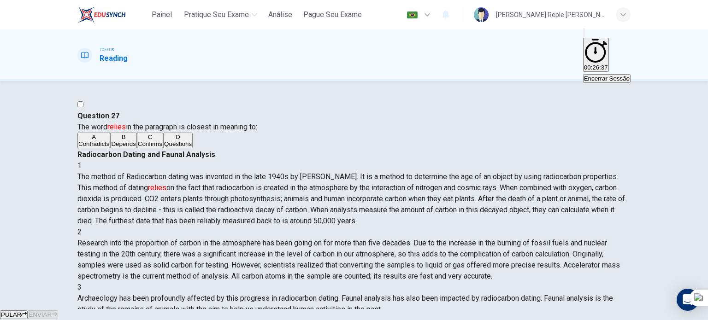
scroll to position [407, 0]
click at [21, 311] on span "PULAR" at bounding box center [11, 314] width 20 height 7
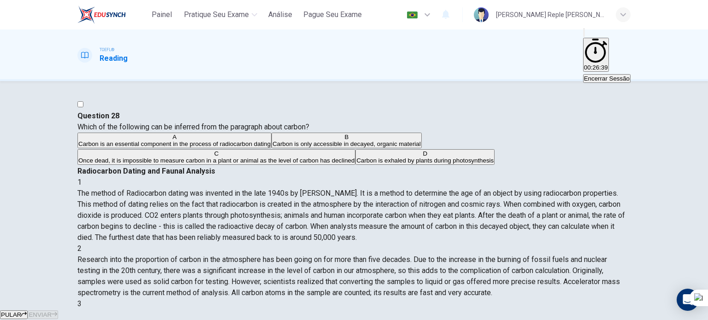
scroll to position [0, 0]
click at [350, 309] on div "PULAR ENVIAR" at bounding box center [354, 314] width 708 height 11
click at [27, 311] on icon "button" at bounding box center [24, 314] width 6 height 6
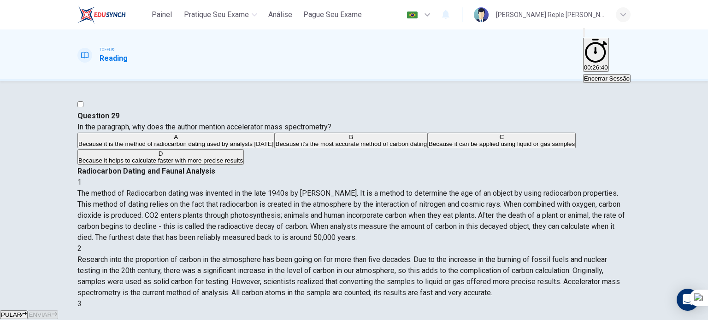
scroll to position [44, 0]
click at [28, 311] on button "PULAR" at bounding box center [14, 315] width 28 height 9
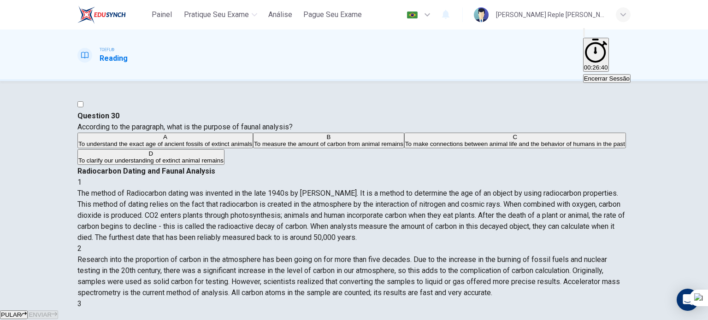
scroll to position [100, 0]
click at [28, 311] on button "PULAR" at bounding box center [14, 315] width 28 height 9
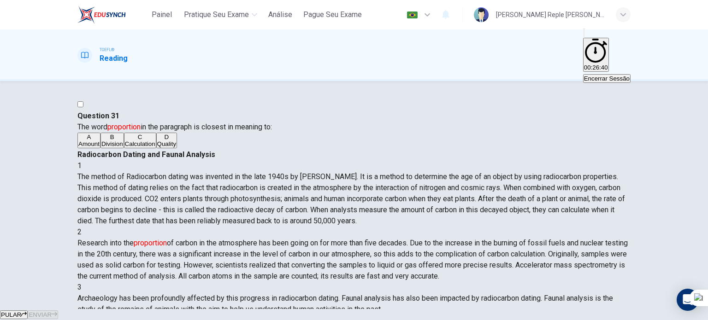
click at [27, 311] on icon "button" at bounding box center [24, 314] width 6 height 6
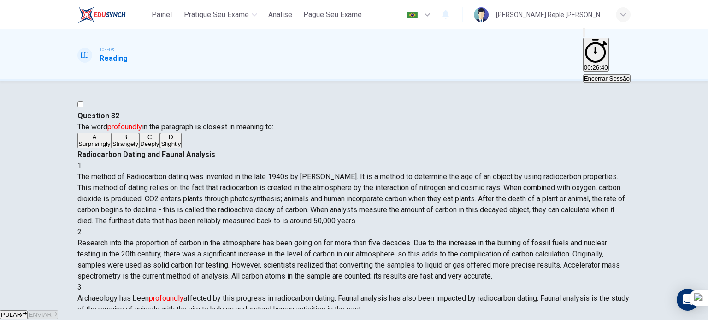
click at [392, 309] on div "PULAR ENVIAR" at bounding box center [354, 314] width 708 height 11
click at [28, 311] on button "PULAR" at bounding box center [14, 315] width 28 height 9
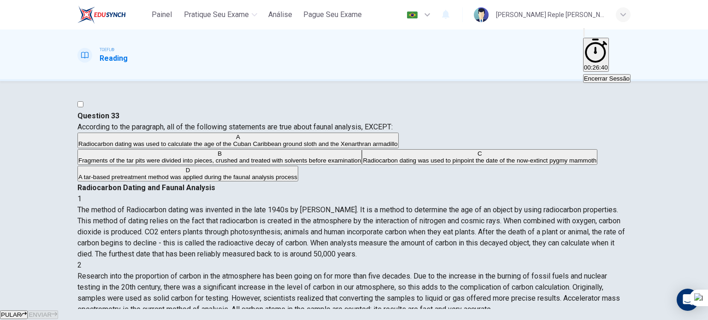
scroll to position [284, 0]
click at [28, 311] on button "PULAR" at bounding box center [14, 315] width 28 height 9
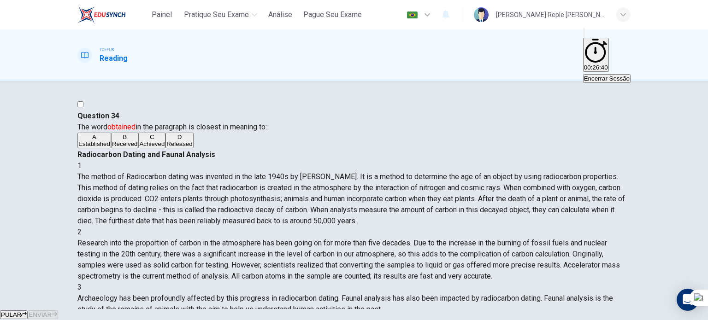
click at [28, 311] on button "PULAR" at bounding box center [14, 315] width 28 height 9
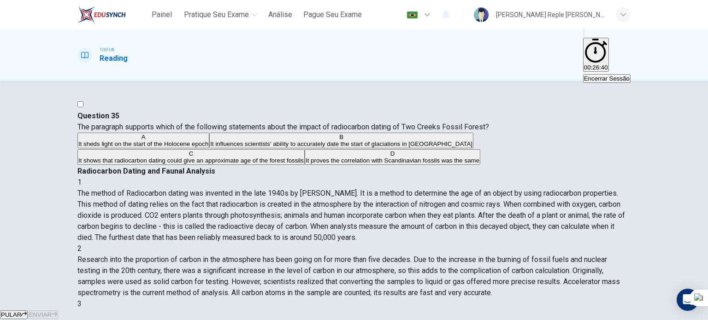
scroll to position [407, 0]
click at [28, 311] on button "PULAR" at bounding box center [14, 315] width 28 height 9
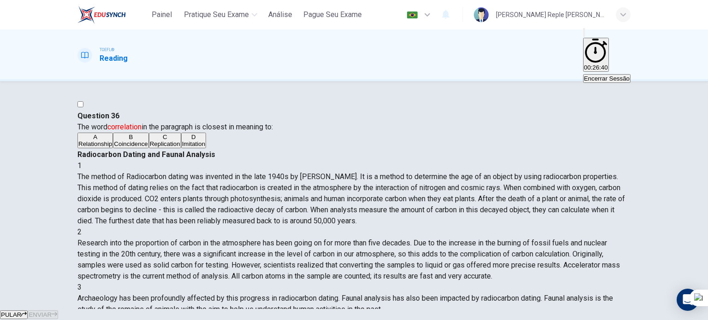
click at [21, 311] on span "PULAR" at bounding box center [11, 314] width 20 height 7
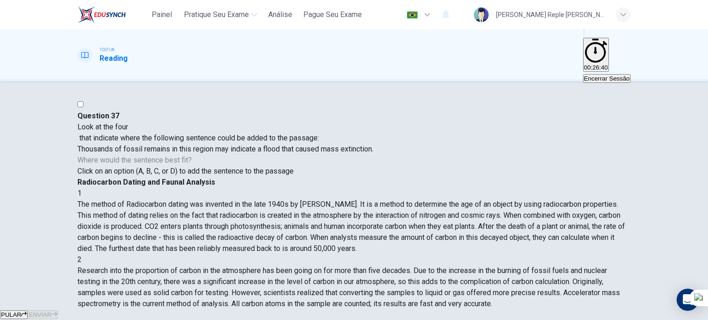
scroll to position [341, 0]
click at [21, 311] on span "PULAR" at bounding box center [11, 314] width 20 height 7
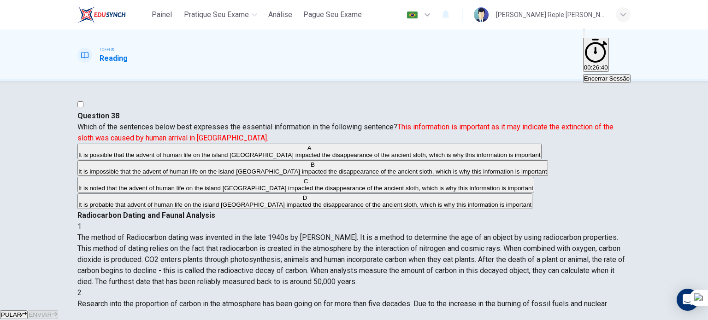
click at [28, 311] on button "PULAR" at bounding box center [14, 315] width 28 height 9
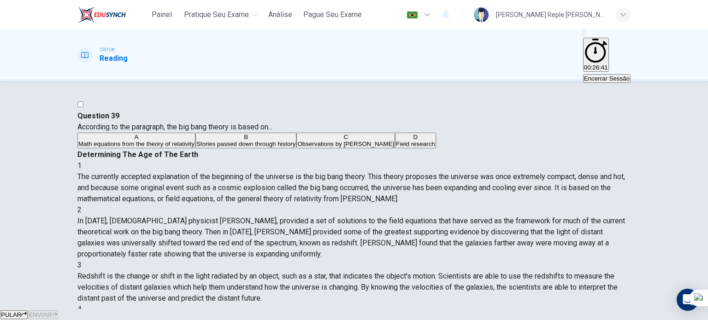
click at [28, 311] on button "PULAR" at bounding box center [14, 315] width 28 height 9
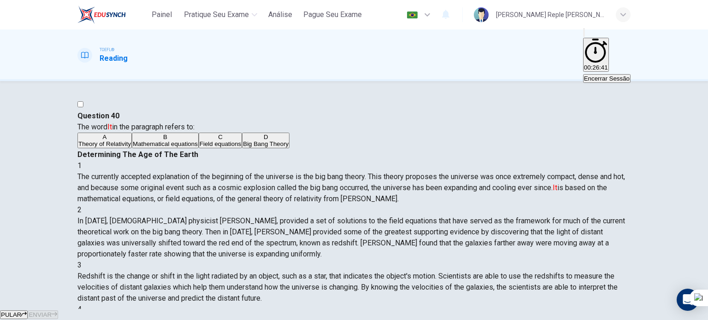
click at [326, 309] on div "PULAR ENVIAR" at bounding box center [354, 314] width 708 height 11
click at [28, 311] on button "PULAR" at bounding box center [14, 315] width 28 height 9
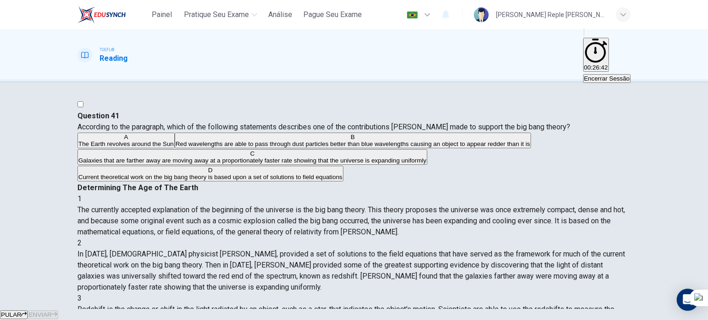
scroll to position [79, 0]
click at [28, 311] on button "PULAR" at bounding box center [14, 315] width 28 height 9
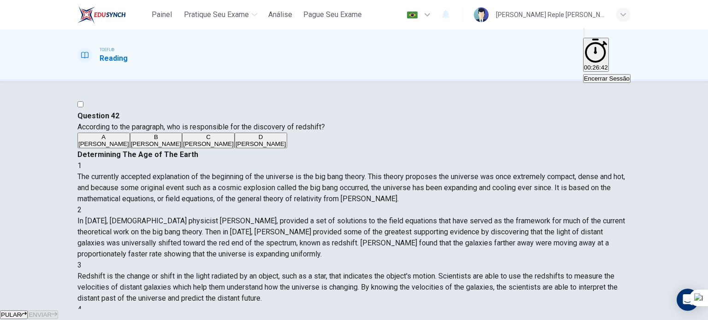
click at [28, 311] on button "PULAR" at bounding box center [14, 315] width 28 height 9
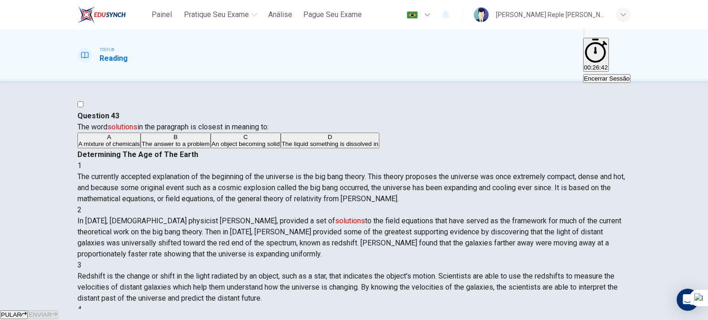
click at [28, 311] on button "PULAR" at bounding box center [14, 315] width 28 height 9
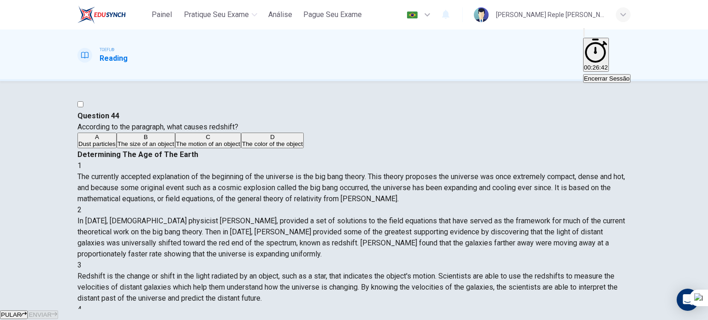
click at [28, 311] on button "PULAR" at bounding box center [14, 315] width 28 height 9
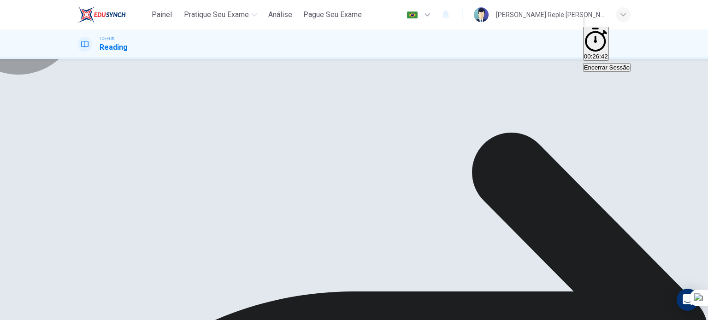
drag, startPoint x: 388, startPoint y: 304, endPoint x: 320, endPoint y: 300, distance: 68.3
drag, startPoint x: 320, startPoint y: 300, endPoint x: 381, endPoint y: 300, distance: 61.7
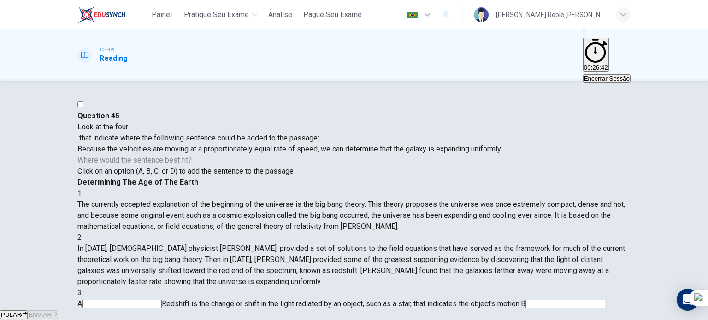
scroll to position [75, 0]
click at [28, 311] on button "PULAR" at bounding box center [14, 315] width 28 height 9
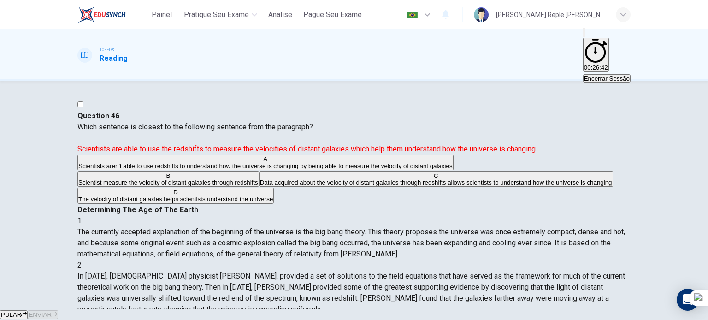
click at [28, 311] on button "PULAR" at bounding box center [14, 315] width 28 height 9
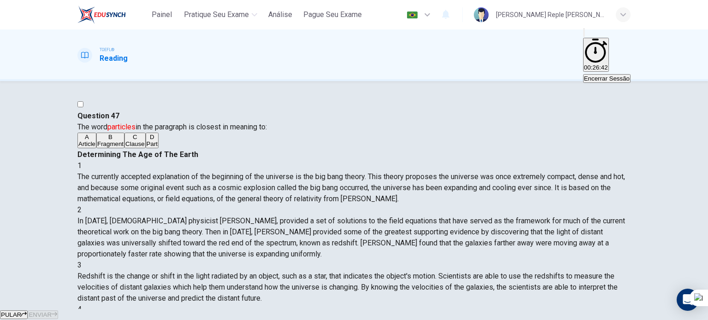
scroll to position [146, 0]
click at [28, 311] on button "PULAR" at bounding box center [14, 315] width 28 height 9
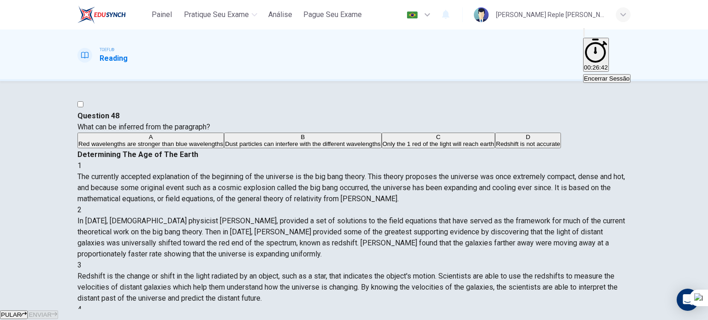
scroll to position [0, 0]
click at [21, 311] on span "PULAR" at bounding box center [11, 314] width 20 height 7
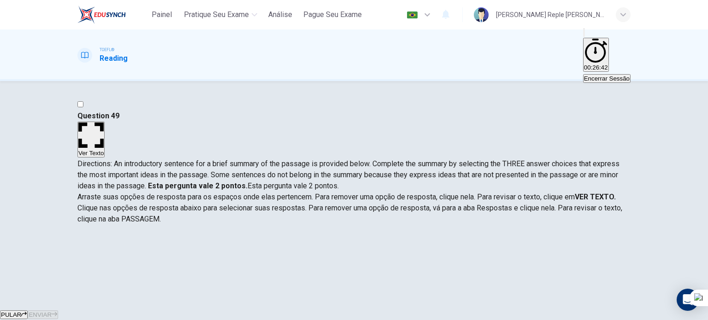
click at [28, 311] on button "PULAR" at bounding box center [14, 315] width 28 height 9
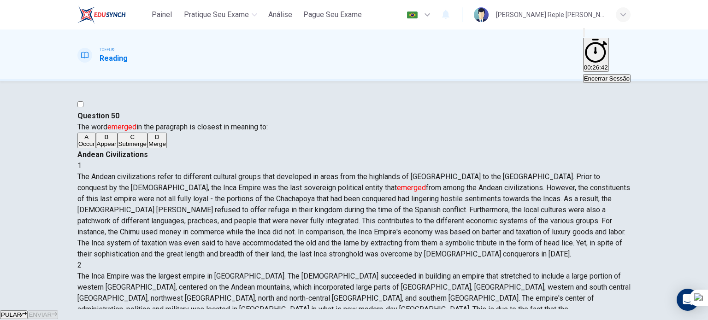
click at [28, 311] on button "PULAR" at bounding box center [14, 315] width 28 height 9
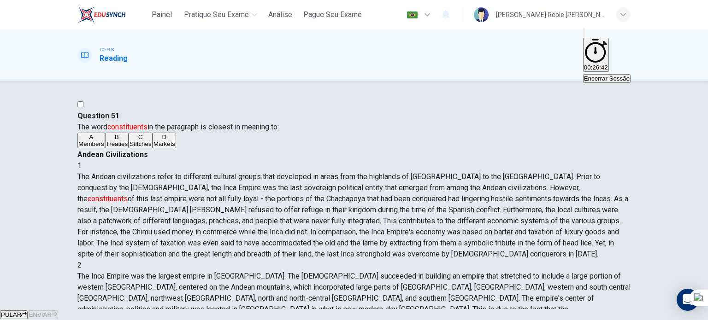
click at [27, 311] on icon "button" at bounding box center [24, 314] width 6 height 6
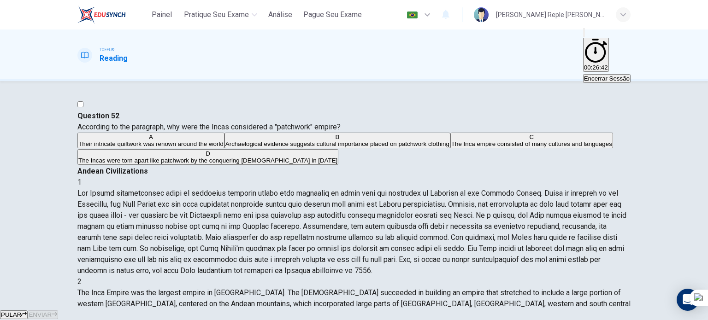
click at [21, 311] on span "PULAR" at bounding box center [11, 314] width 20 height 7
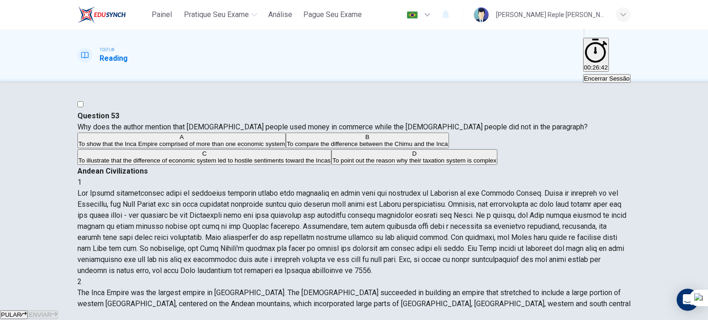
click at [28, 311] on button "PULAR" at bounding box center [14, 315] width 28 height 9
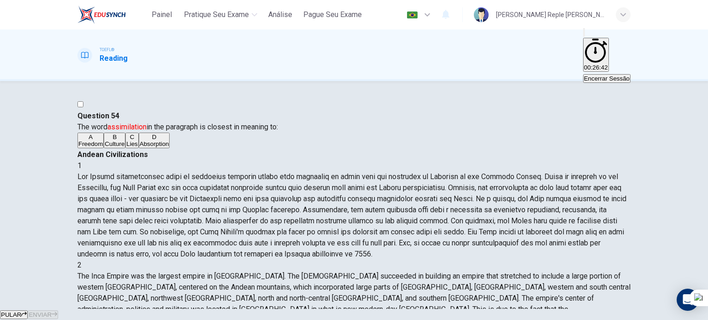
scroll to position [135, 0]
click at [28, 311] on button "PULAR" at bounding box center [14, 315] width 28 height 9
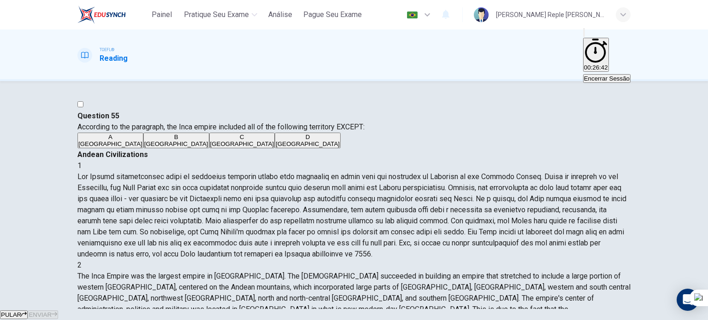
scroll to position [194, 0]
click at [21, 311] on span "PULAR" at bounding box center [11, 314] width 20 height 7
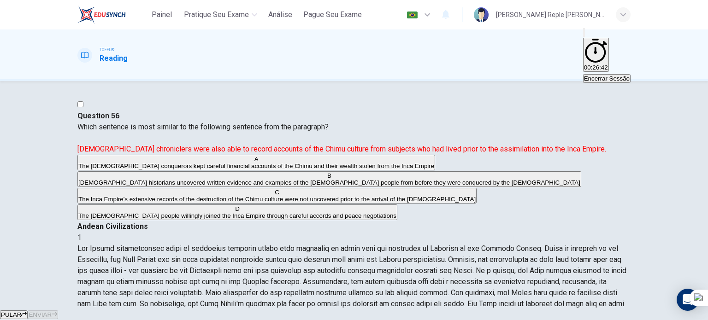
scroll to position [249, 0]
click at [28, 311] on button "PULAR" at bounding box center [14, 315] width 28 height 9
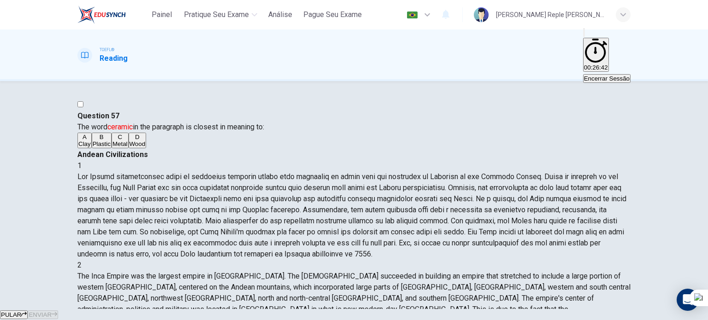
scroll to position [319, 0]
click at [361, 309] on div "PULAR ENVIAR" at bounding box center [354, 314] width 708 height 11
click at [28, 311] on button "PULAR" at bounding box center [14, 315] width 28 height 9
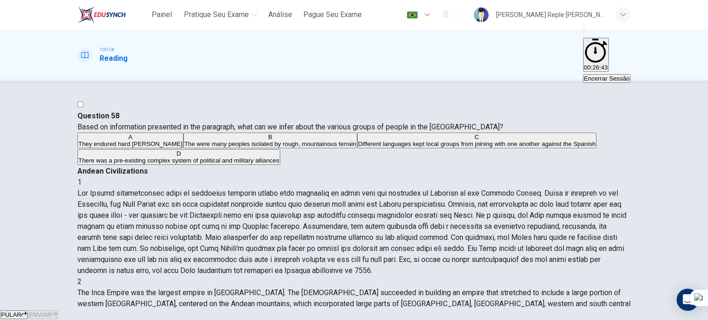
click at [395, 309] on div "PULAR ENVIAR" at bounding box center [354, 314] width 708 height 11
click at [28, 311] on button "PULAR" at bounding box center [14, 315] width 28 height 9
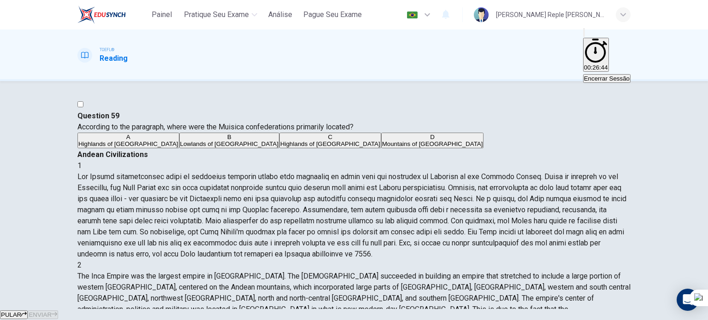
scroll to position [352, 0]
click at [307, 309] on div "PULAR ENVIAR" at bounding box center [354, 314] width 708 height 11
click at [21, 311] on span "PULAR" at bounding box center [11, 314] width 20 height 7
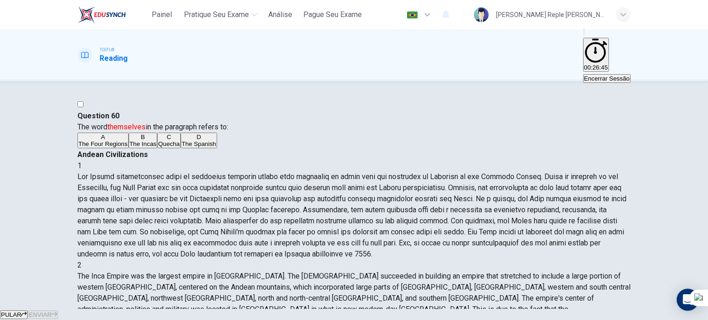
click at [28, 311] on button "PULAR" at bounding box center [14, 315] width 28 height 9
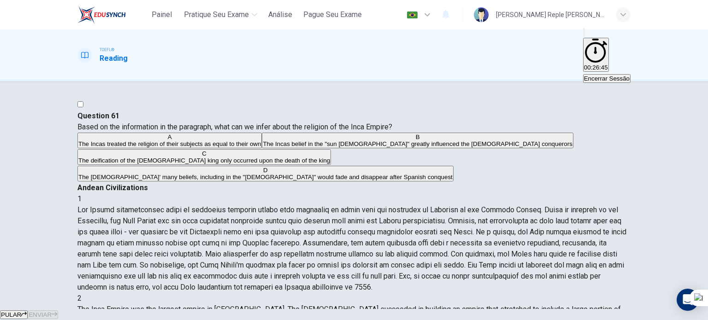
scroll to position [12, 0]
click at [352, 309] on div "PULAR ENVIAR" at bounding box center [354, 314] width 708 height 11
click at [28, 311] on button "PULAR" at bounding box center [14, 315] width 28 height 9
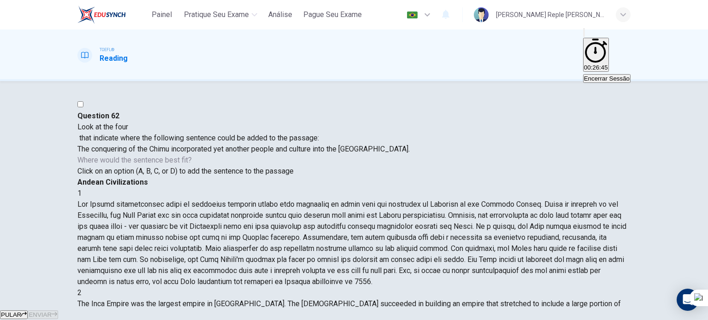
scroll to position [249, 0]
click at [28, 311] on button "PULAR" at bounding box center [14, 315] width 28 height 9
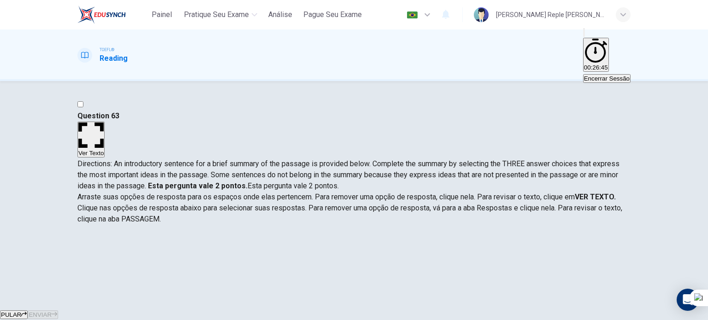
click at [28, 311] on button "PULAR" at bounding box center [14, 315] width 28 height 9
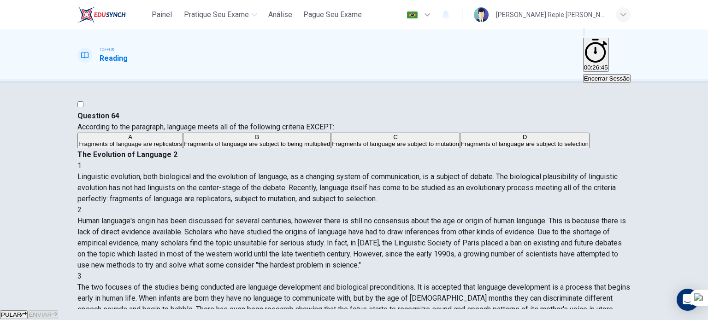
click at [28, 311] on button "PULAR" at bounding box center [14, 315] width 28 height 9
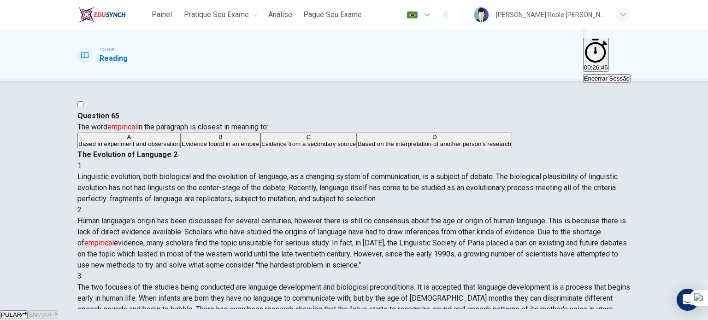
scroll to position [21, 0]
click at [21, 311] on span "PULAR" at bounding box center [11, 314] width 20 height 7
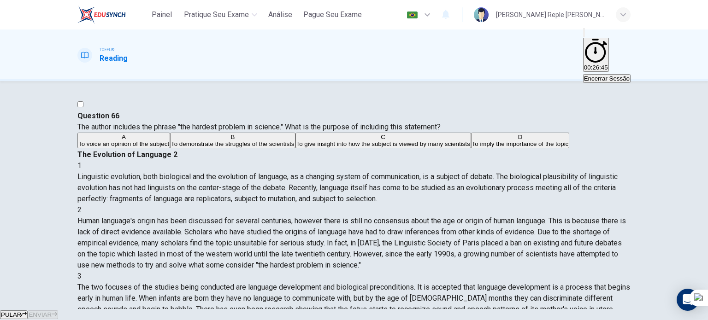
click at [21, 311] on span "PULAR" at bounding box center [11, 314] width 20 height 7
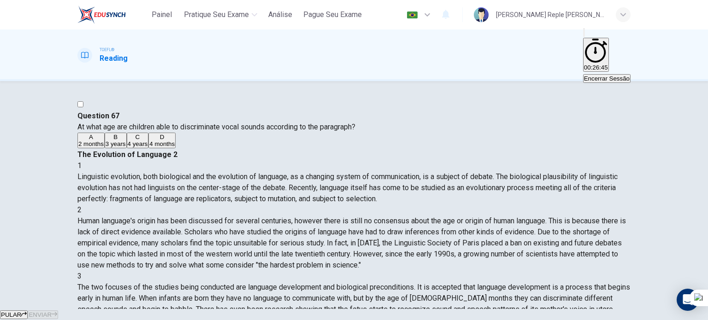
scroll to position [112, 0]
click at [28, 311] on button "PULAR" at bounding box center [14, 315] width 28 height 9
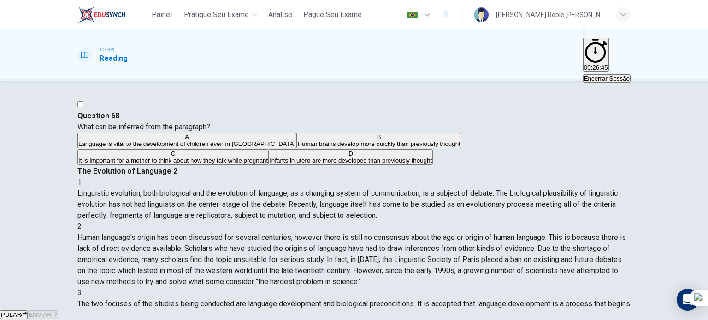
scroll to position [0, 0]
click at [27, 311] on icon "button" at bounding box center [24, 314] width 6 height 6
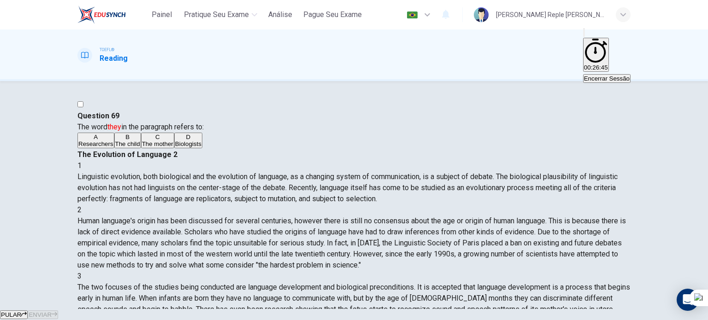
click at [28, 311] on button "PULAR" at bounding box center [14, 315] width 28 height 9
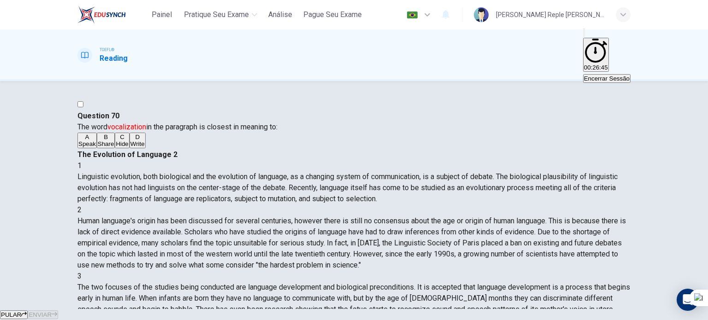
scroll to position [296, 0]
click at [28, 311] on button "PULAR" at bounding box center [14, 315] width 28 height 9
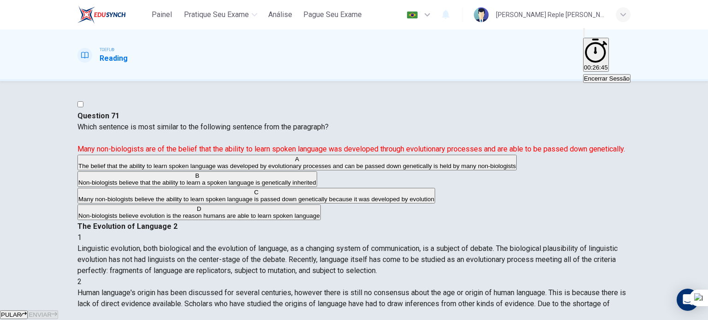
scroll to position [305, 0]
click at [28, 311] on button "PULAR" at bounding box center [14, 315] width 28 height 9
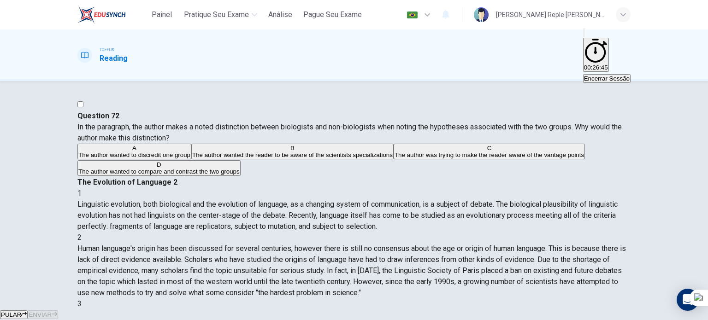
click at [28, 311] on button "PULAR" at bounding box center [14, 315] width 28 height 9
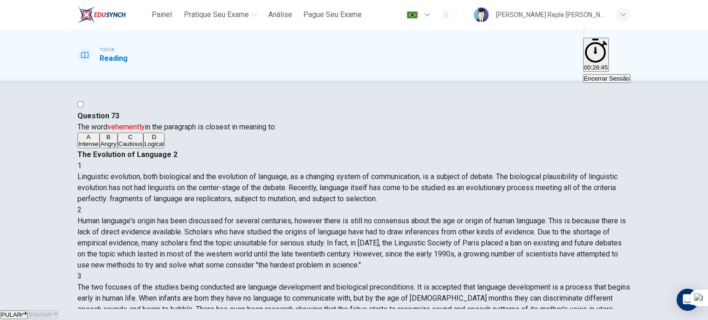
scroll to position [406, 0]
click at [28, 311] on button "PULAR" at bounding box center [14, 315] width 28 height 9
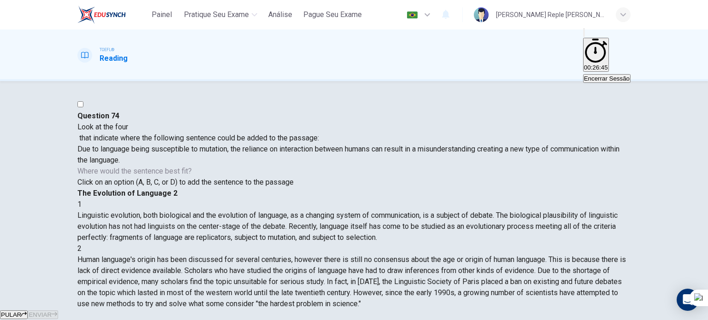
click at [27, 312] on icon "button" at bounding box center [24, 314] width 6 height 5
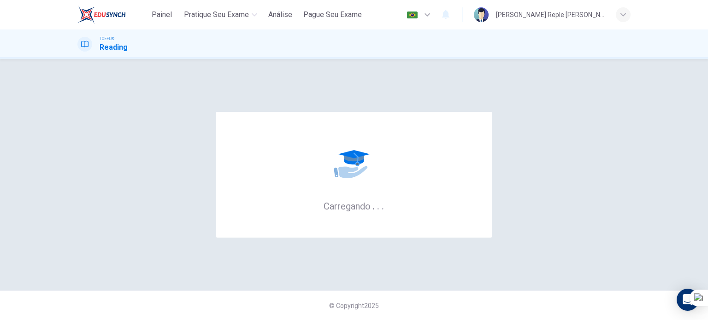
click at [337, 299] on div "© Copyright 2025" at bounding box center [354, 305] width 708 height 29
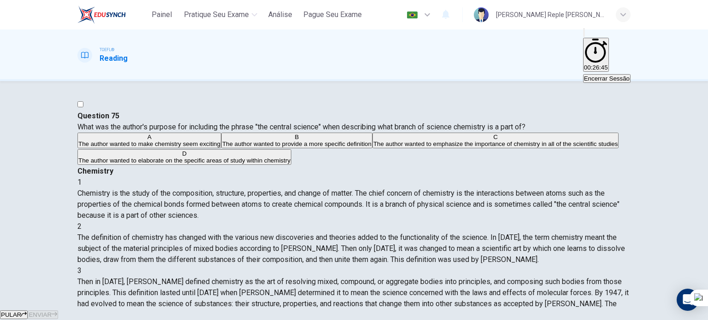
click at [28, 311] on button "PULAR" at bounding box center [14, 315] width 28 height 9
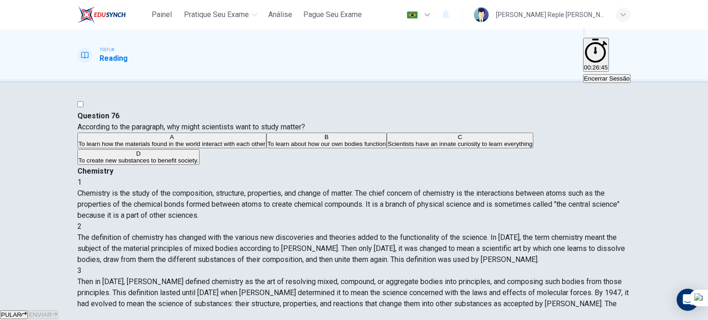
click at [28, 311] on button "PULAR" at bounding box center [14, 315] width 28 height 9
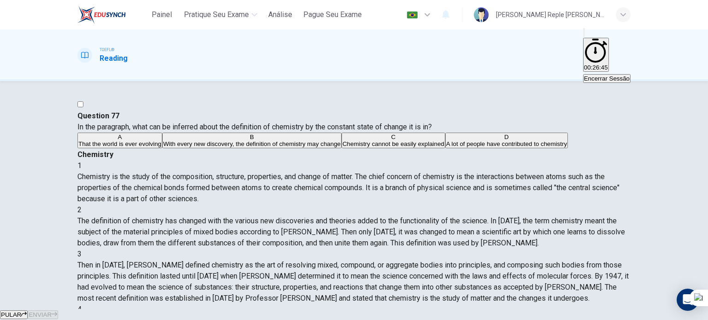
click at [389, 309] on div "PULAR ENVIAR" at bounding box center [354, 314] width 708 height 11
click at [28, 311] on button "PULAR" at bounding box center [14, 315] width 28 height 9
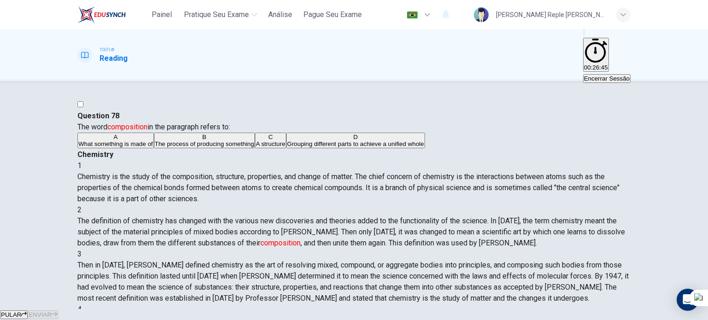
click at [28, 311] on button "PULAR" at bounding box center [14, 315] width 28 height 9
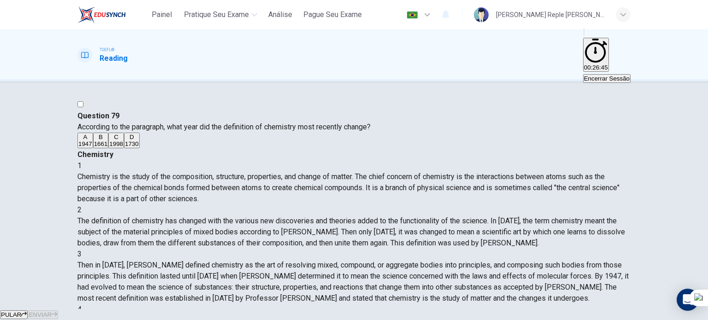
click at [28, 311] on button "PULAR" at bounding box center [14, 315] width 28 height 9
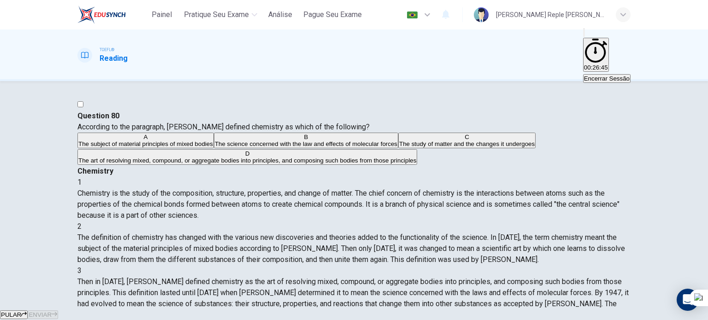
scroll to position [159, 0]
click at [28, 311] on button "PULAR" at bounding box center [14, 315] width 28 height 9
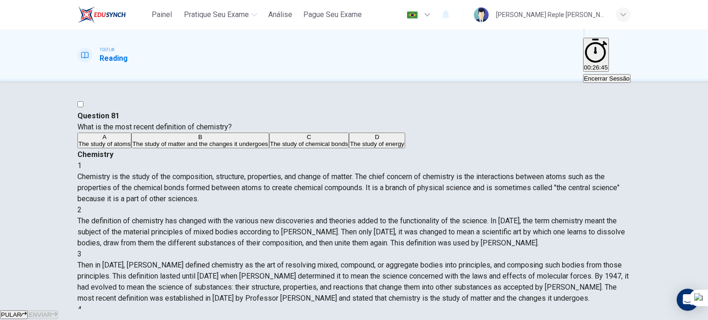
click at [351, 309] on div "PULAR ENVIAR" at bounding box center [354, 314] width 708 height 11
click at [27, 312] on icon "button" at bounding box center [24, 314] width 6 height 5
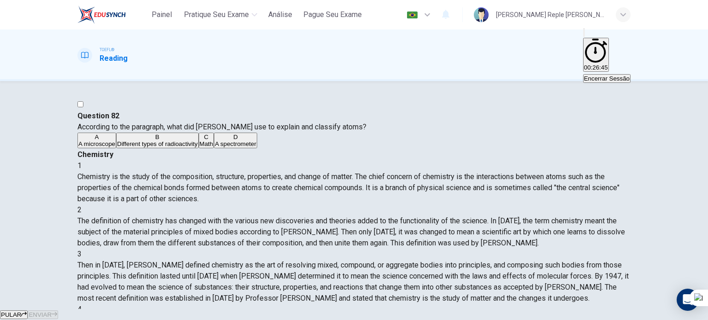
click at [387, 309] on div "PULAR ENVIAR" at bounding box center [354, 314] width 708 height 11
click at [353, 309] on div "PULAR ENVIAR" at bounding box center [354, 314] width 708 height 11
click at [28, 311] on button "PULAR" at bounding box center [14, 315] width 28 height 9
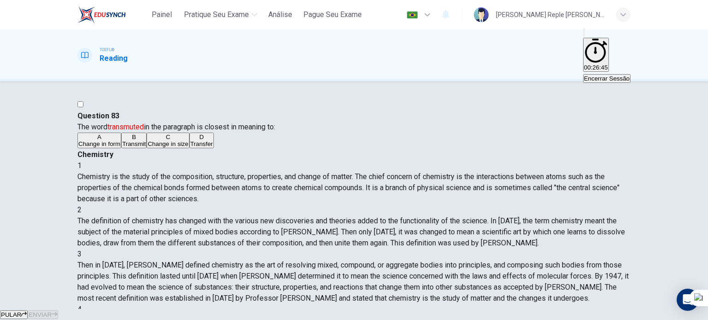
click at [358, 309] on div "PULAR ENVIAR" at bounding box center [354, 314] width 708 height 11
click at [28, 311] on button "PULAR" at bounding box center [14, 315] width 28 height 9
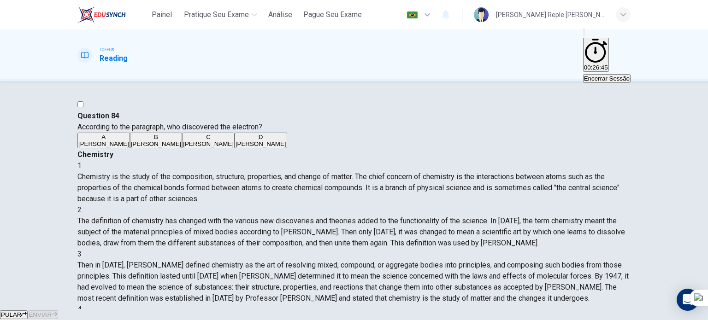
click at [21, 311] on span "PULAR" at bounding box center [11, 314] width 20 height 7
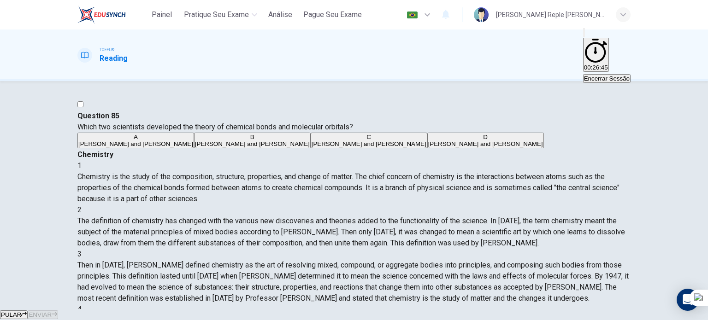
click at [27, 311] on icon "button" at bounding box center [24, 314] width 6 height 6
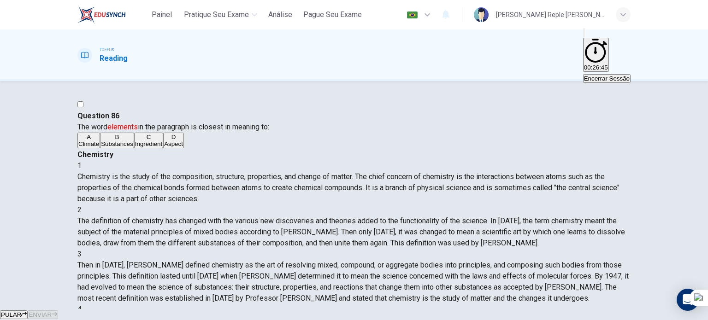
click at [28, 311] on button "PULAR" at bounding box center [14, 315] width 28 height 9
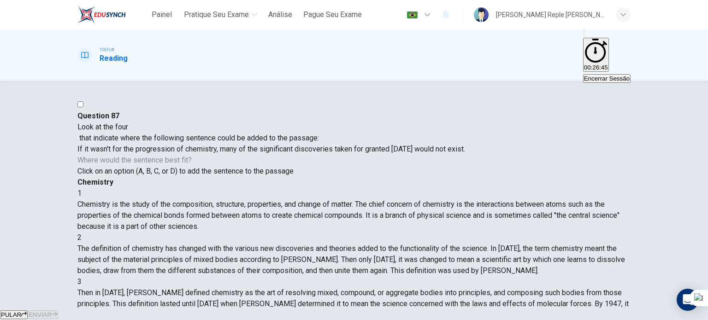
scroll to position [192, 0]
click at [28, 311] on button "PULAR" at bounding box center [14, 315] width 28 height 9
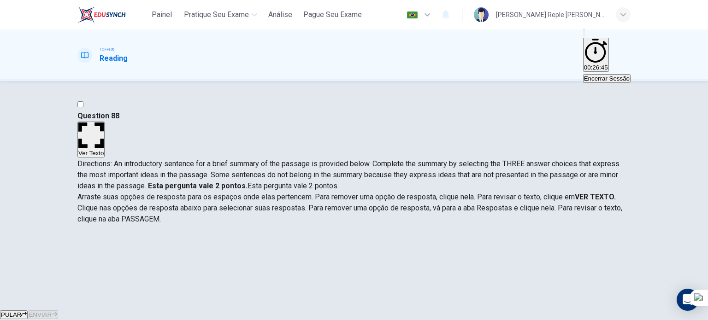
click at [28, 311] on button "PULAR" at bounding box center [14, 315] width 28 height 9
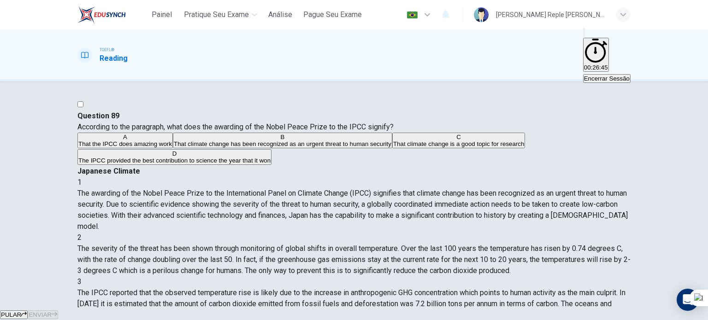
click at [350, 309] on div "PULAR ENVIAR" at bounding box center [354, 314] width 708 height 11
click at [28, 311] on button "PULAR" at bounding box center [14, 315] width 28 height 9
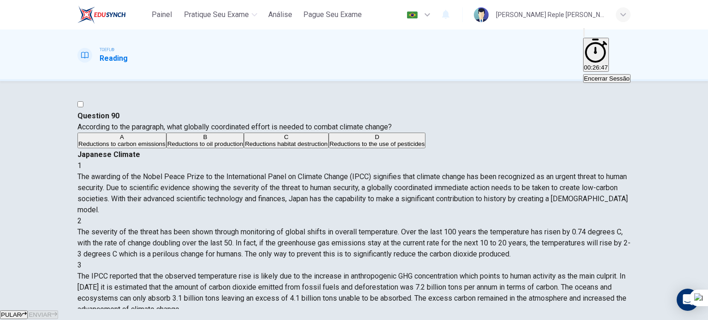
click at [28, 311] on button "PULAR" at bounding box center [14, 315] width 28 height 9
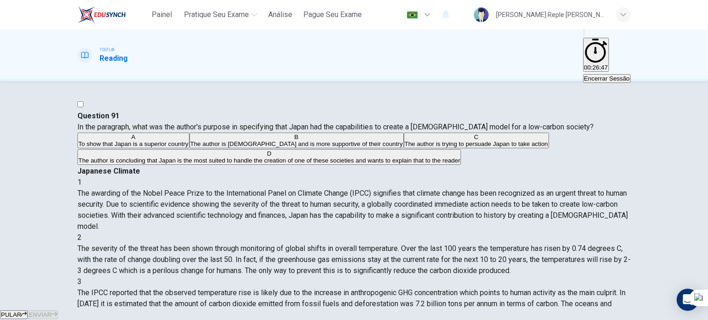
scroll to position [91, 0]
click at [354, 309] on div "PULAR ENVIAR" at bounding box center [354, 314] width 708 height 11
click at [353, 309] on div "PULAR ENVIAR" at bounding box center [354, 314] width 708 height 11
click at [28, 311] on button "PULAR" at bounding box center [14, 315] width 28 height 9
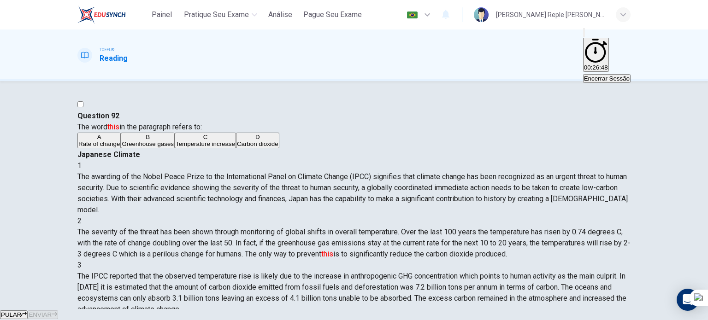
click at [28, 311] on button "PULAR" at bounding box center [14, 315] width 28 height 9
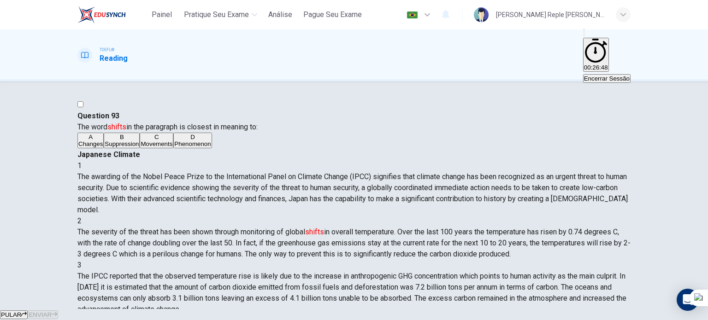
click at [28, 311] on button "PULAR" at bounding box center [14, 315] width 28 height 9
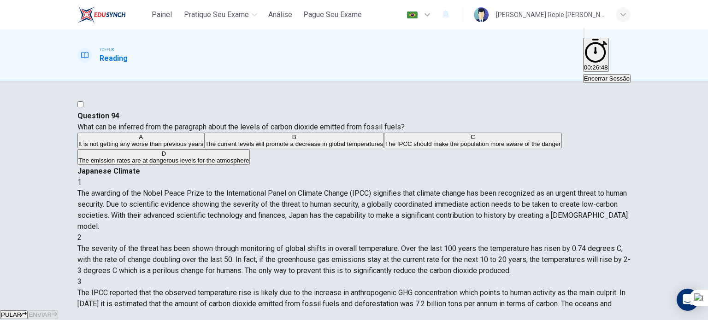
scroll to position [0, 0]
click at [28, 311] on button "PULAR" at bounding box center [14, 315] width 28 height 9
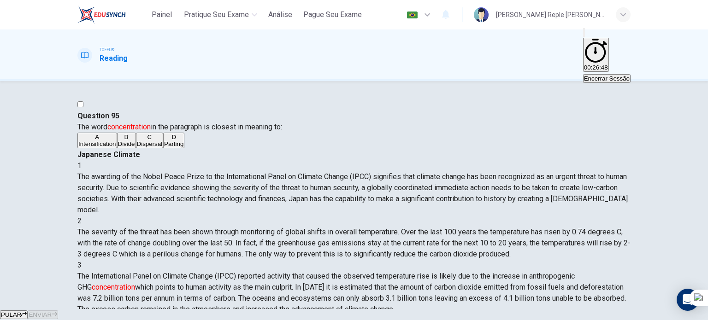
click at [28, 311] on button "PULAR" at bounding box center [14, 315] width 28 height 9
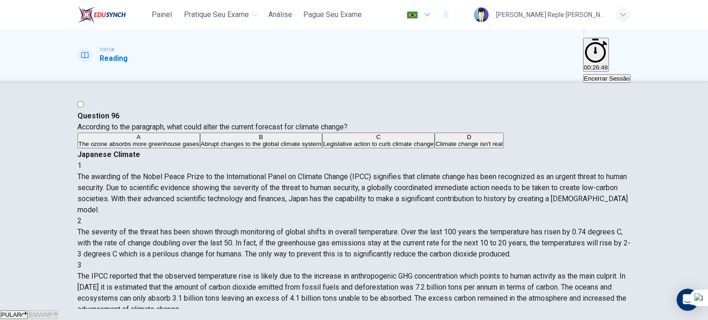
scroll to position [169, 0]
click at [28, 311] on button "PULAR" at bounding box center [14, 315] width 28 height 9
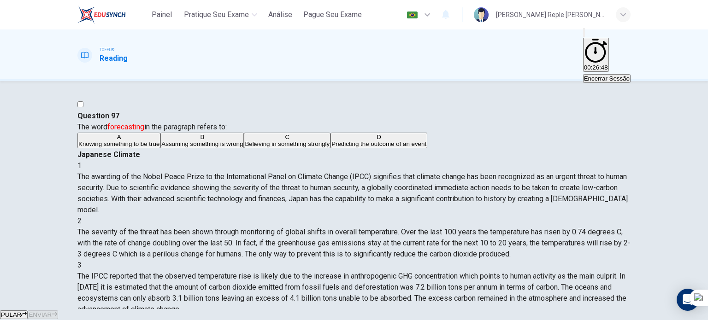
click at [27, 311] on icon "button" at bounding box center [24, 314] width 6 height 6
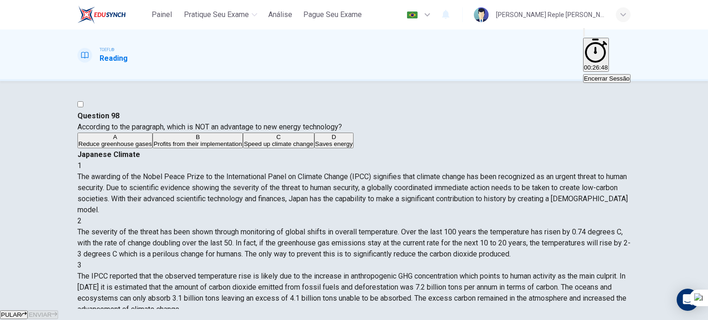
scroll to position [179, 0]
click at [27, 311] on icon "button" at bounding box center [24, 314] width 6 height 6
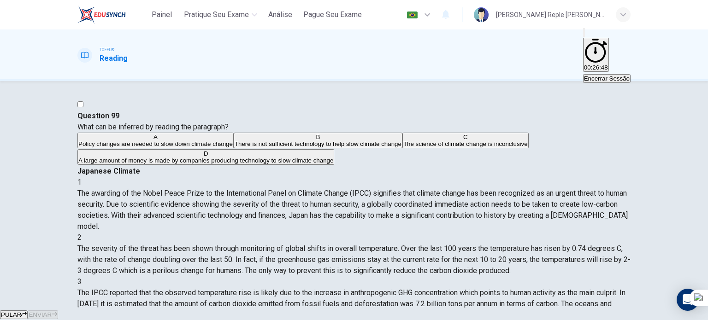
scroll to position [0, 0]
click at [27, 311] on icon "button" at bounding box center [24, 314] width 6 height 6
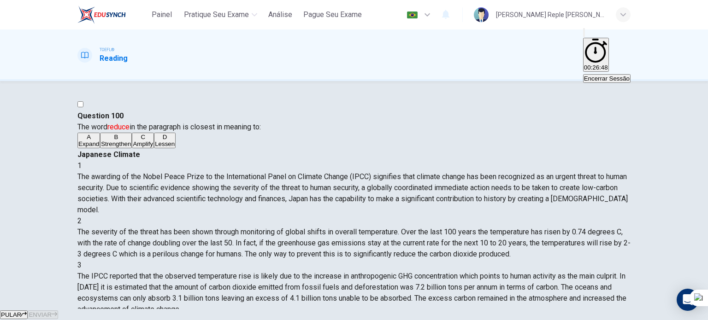
click at [28, 311] on button "PULAR" at bounding box center [14, 315] width 28 height 9
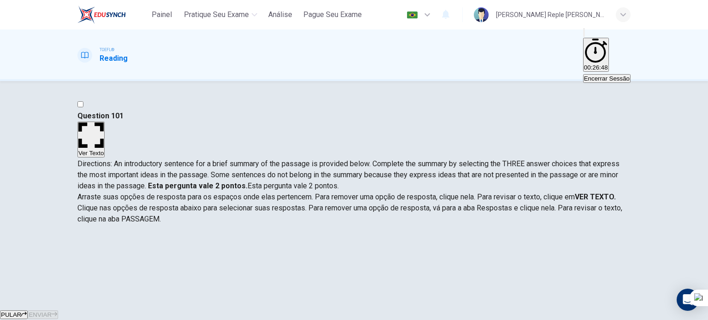
click at [27, 311] on icon "button" at bounding box center [24, 314] width 6 height 6
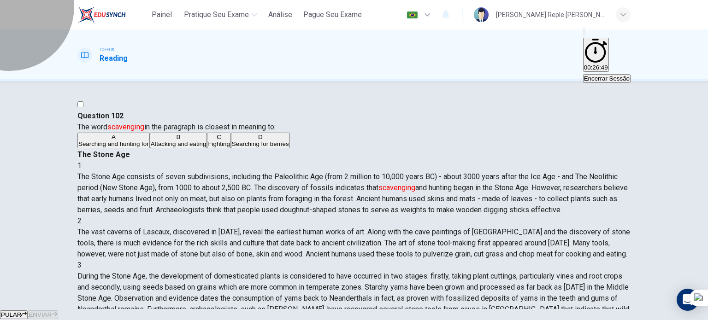
click at [584, 75] on span "Encerrar Sessão" at bounding box center [607, 78] width 46 height 7
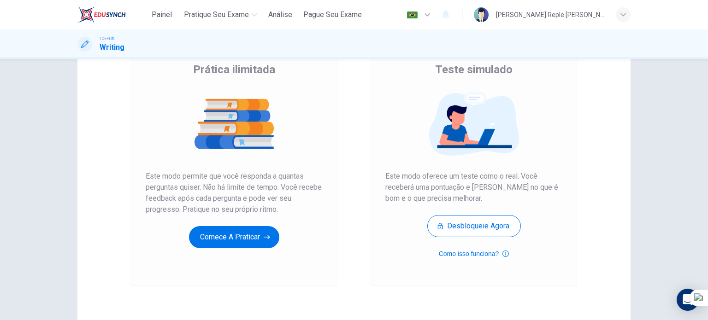
scroll to position [121, 0]
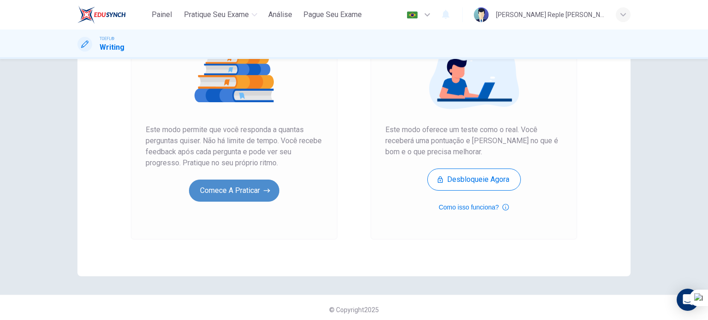
click at [223, 193] on button "Comece a praticar" at bounding box center [234, 191] width 90 height 22
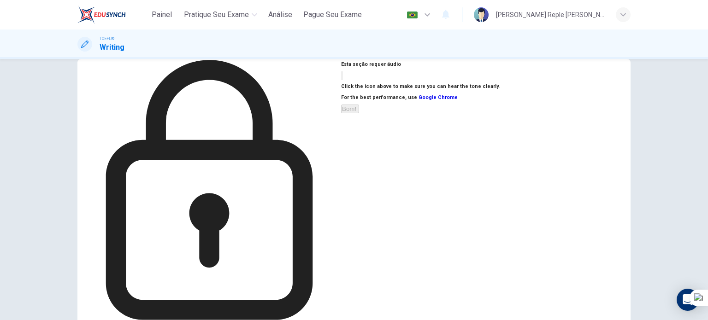
scroll to position [14, 0]
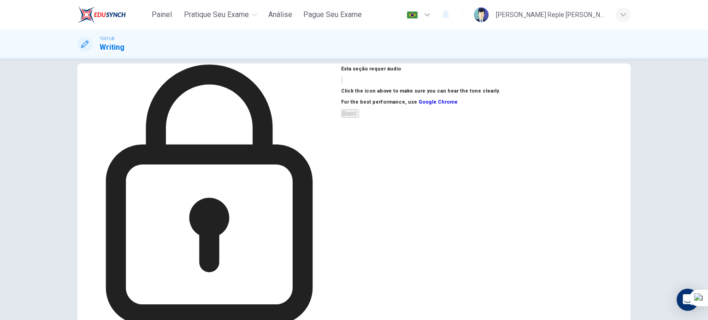
click at [342, 82] on icon "button" at bounding box center [342, 82] width 0 height 0
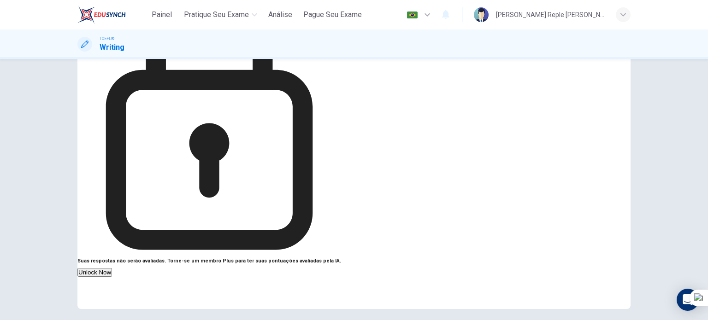
scroll to position [90, 0]
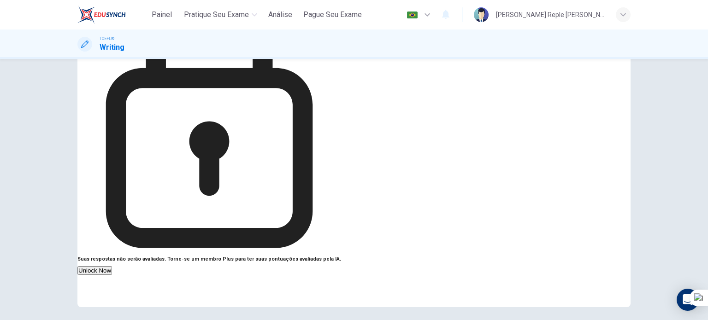
click at [343, 8] on button "button" at bounding box center [342, 4] width 2 height 9
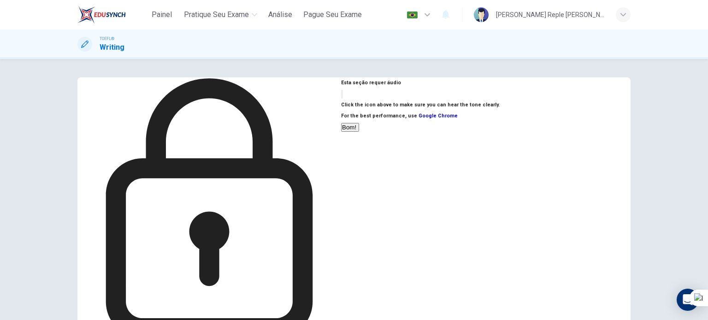
scroll to position [1, 0]
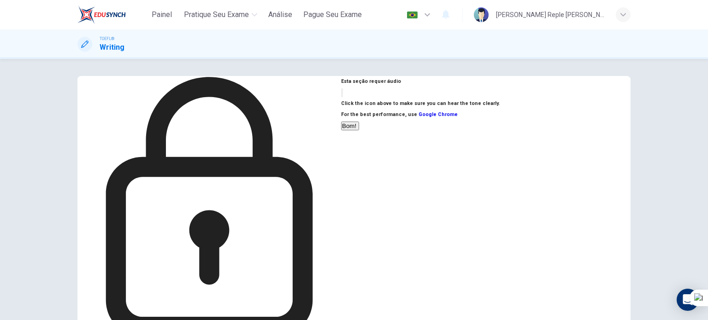
click at [478, 174] on div "Esta seção requer áudio Click the icon above to make sure you can hear the tone…" at bounding box center [420, 236] width 158 height 320
click at [343, 97] on button "button" at bounding box center [342, 92] width 2 height 9
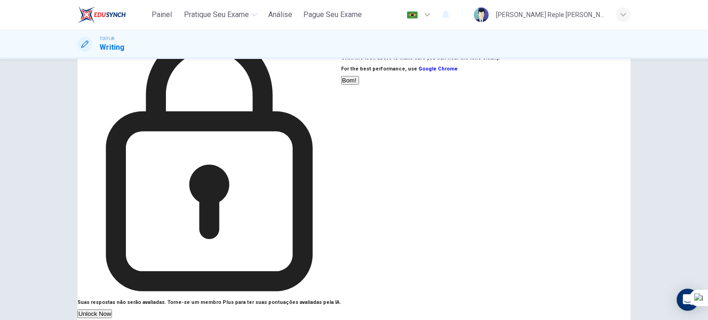
scroll to position [50, 0]
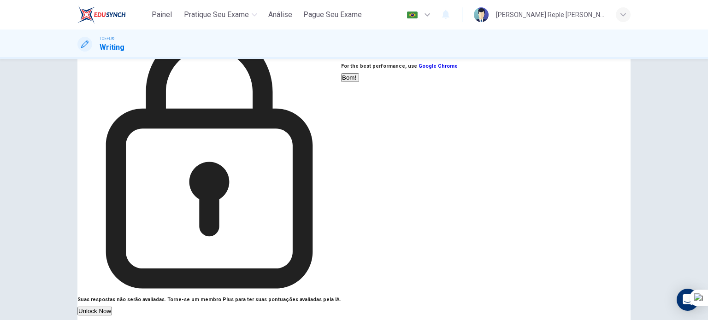
click at [359, 82] on button "Bom!" at bounding box center [350, 77] width 18 height 9
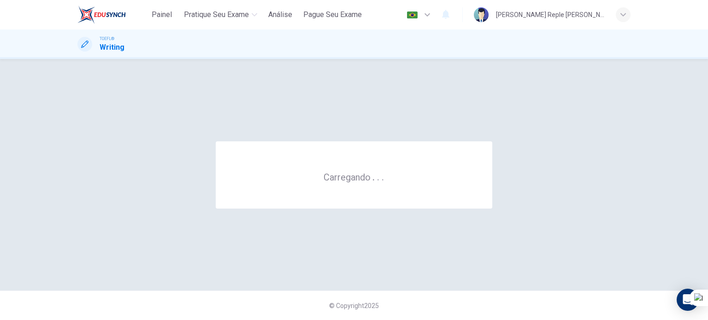
scroll to position [0, 0]
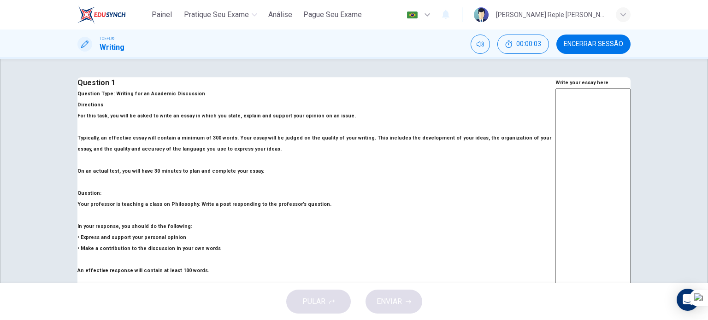
click at [555, 153] on textarea at bounding box center [592, 242] width 75 height 308
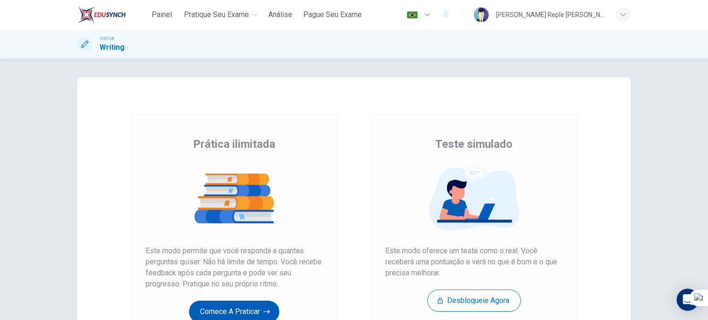
click at [241, 308] on button "Comece a praticar" at bounding box center [234, 312] width 90 height 22
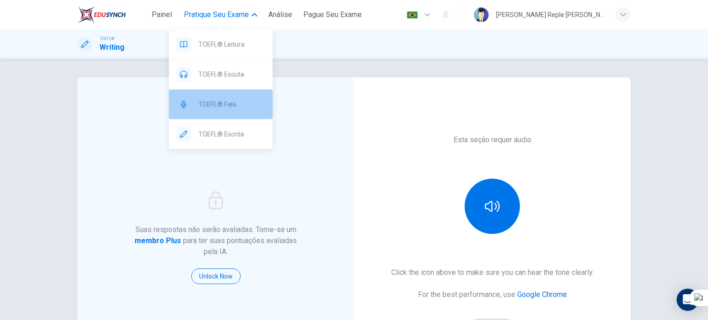
click at [225, 115] on div "TOEFL® Fala" at bounding box center [221, 103] width 104 height 29
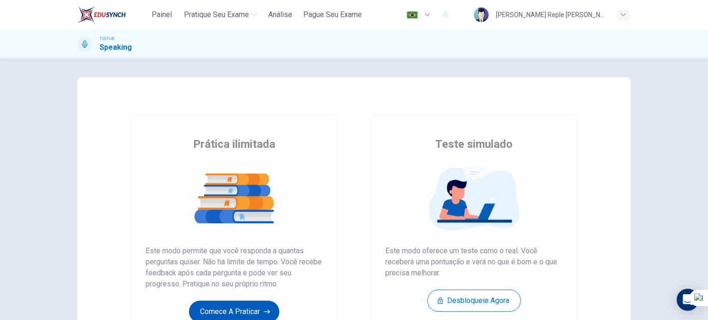
click at [207, 314] on button "Comece a praticar" at bounding box center [234, 312] width 90 height 22
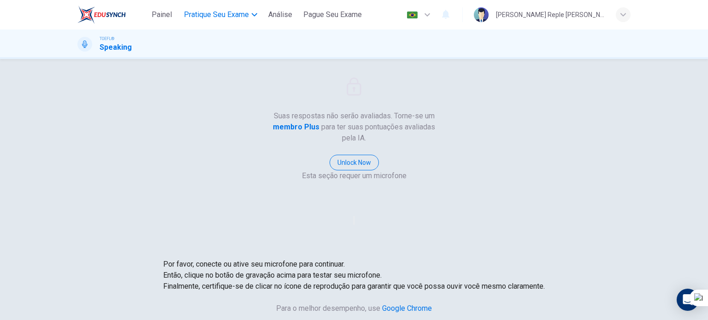
click at [209, 14] on span "Pratique seu exame" at bounding box center [216, 14] width 65 height 11
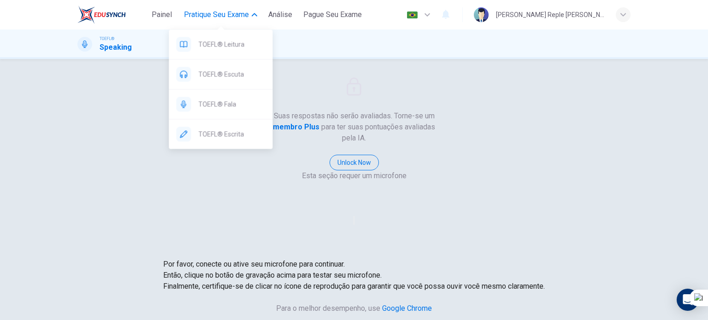
click at [221, 11] on span "Pratique seu exame" at bounding box center [216, 14] width 65 height 11
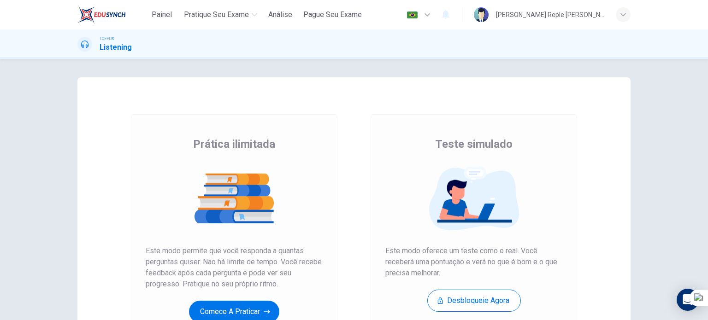
drag, startPoint x: 227, startPoint y: 293, endPoint x: 228, endPoint y: 297, distance: 4.6
click at [228, 297] on div "Prática ilimitada Este modo permite que você responda a quantas perguntas quise…" at bounding box center [234, 230] width 177 height 186
drag, startPoint x: 228, startPoint y: 297, endPoint x: 228, endPoint y: 306, distance: 8.8
click at [228, 306] on div "Prática ilimitada Este modo permite que você responda a quantas perguntas quise…" at bounding box center [234, 230] width 177 height 186
click at [228, 306] on button "Comece a praticar" at bounding box center [234, 312] width 90 height 22
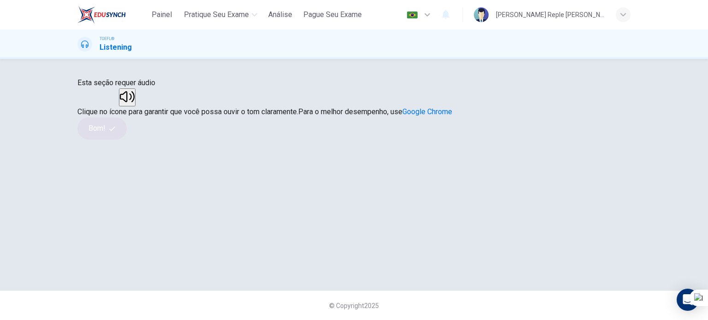
scroll to position [82, 0]
click at [135, 106] on button "button" at bounding box center [127, 97] width 17 height 18
click at [127, 140] on button "Bom!" at bounding box center [101, 128] width 49 height 22
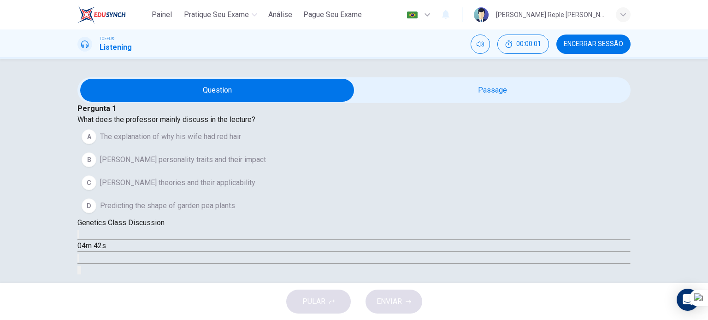
scroll to position [0, 0]
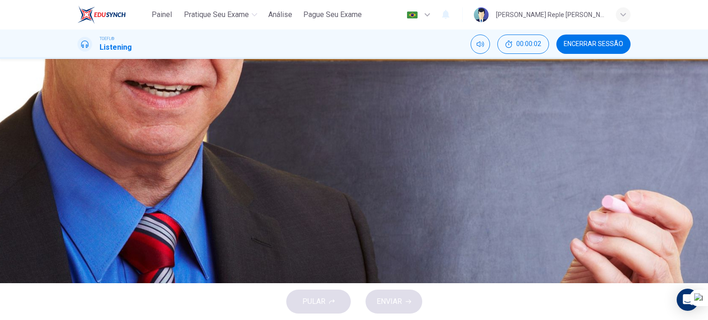
click at [78, 236] on icon "button" at bounding box center [78, 236] width 0 height 0
click at [79, 266] on button "button" at bounding box center [78, 270] width 2 height 9
click at [505, 171] on button "B [PERSON_NAME] personality traits and their impact" at bounding box center [353, 159] width 553 height 23
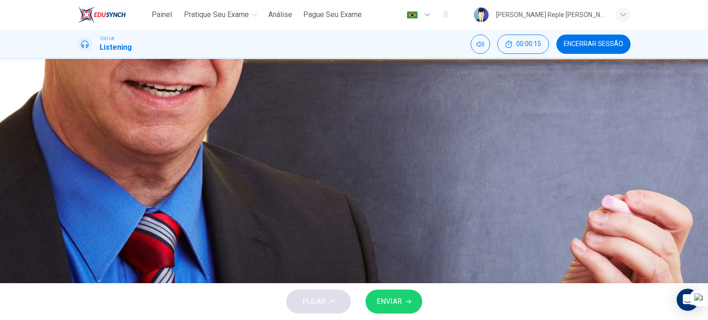
scroll to position [51, 0]
type input "6"
click at [614, 50] on button "Encerrar Sessão" at bounding box center [593, 44] width 74 height 19
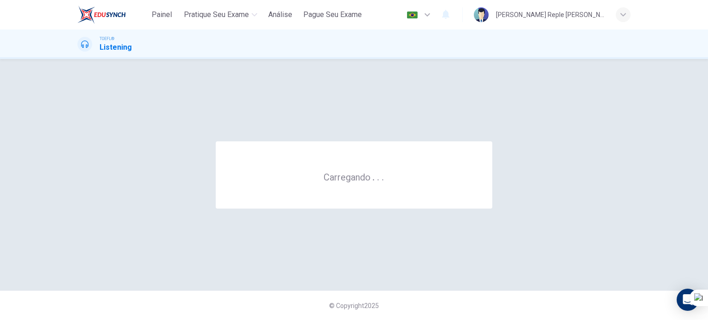
scroll to position [0, 0]
